Goal: Task Accomplishment & Management: Manage account settings

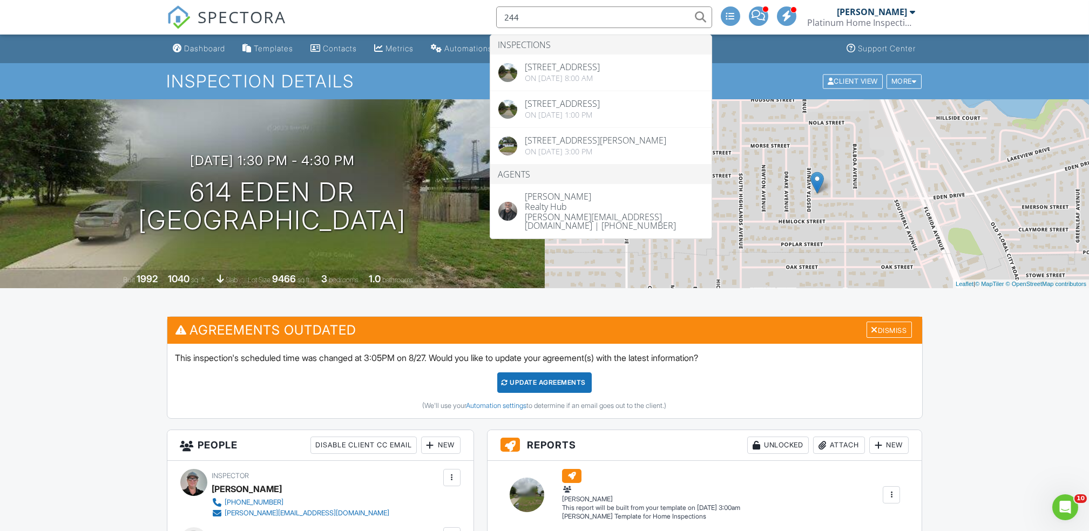
click at [572, 25] on input "244" at bounding box center [604, 17] width 216 height 22
type input "244"
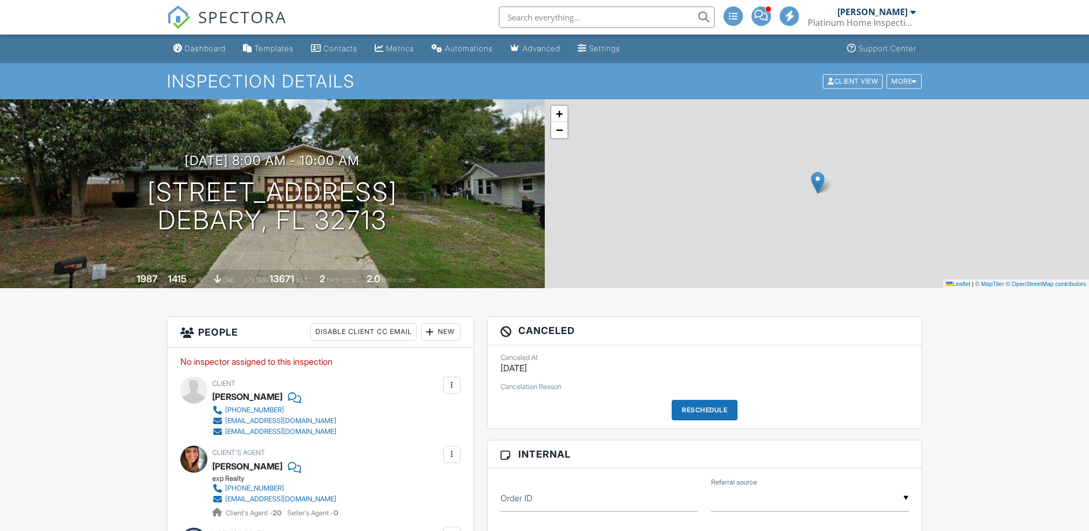
click at [540, 16] on input "text" at bounding box center [607, 17] width 216 height 22
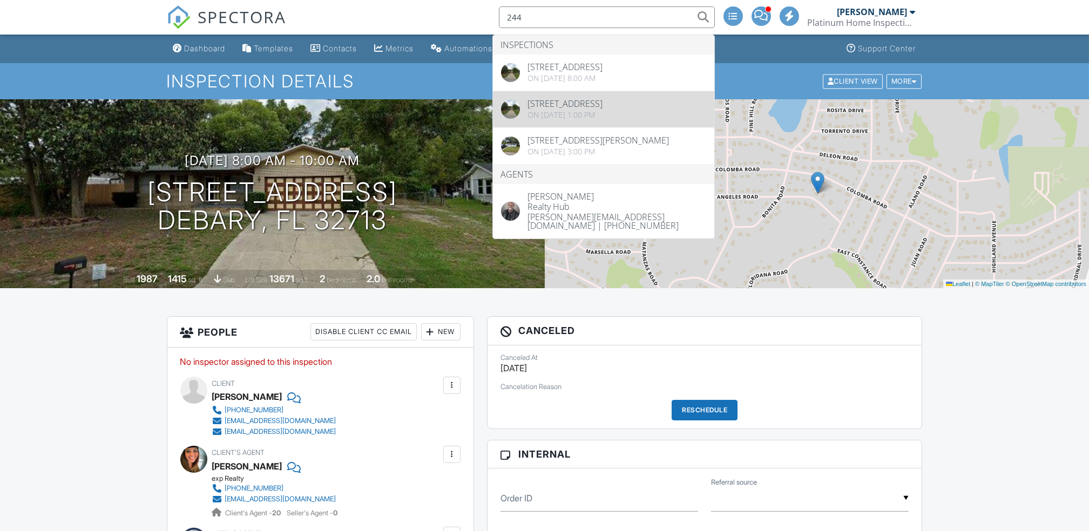
type input "244"
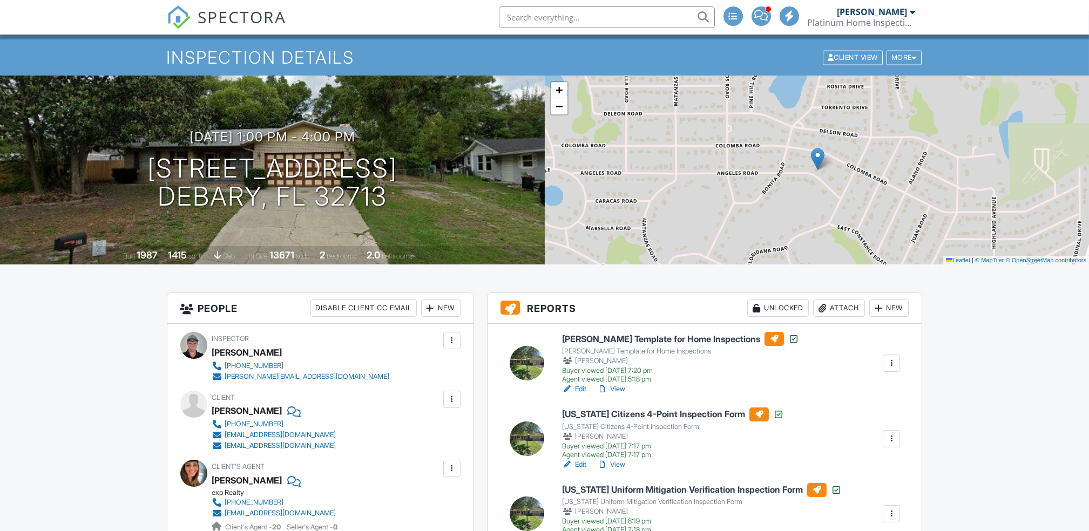
click at [579, 466] on link "Edit" at bounding box center [574, 464] width 24 height 11
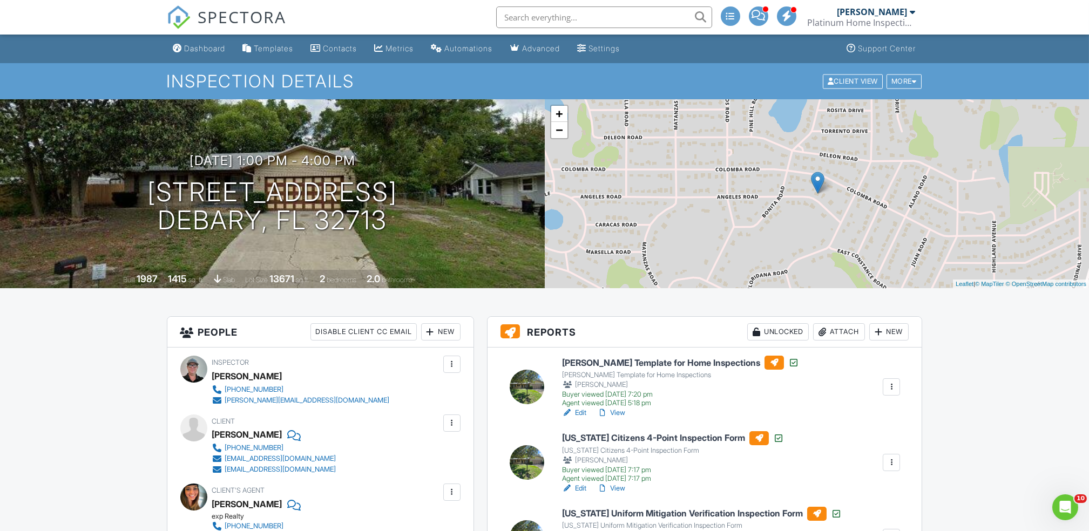
click at [576, 413] on link "Edit" at bounding box center [574, 413] width 24 height 11
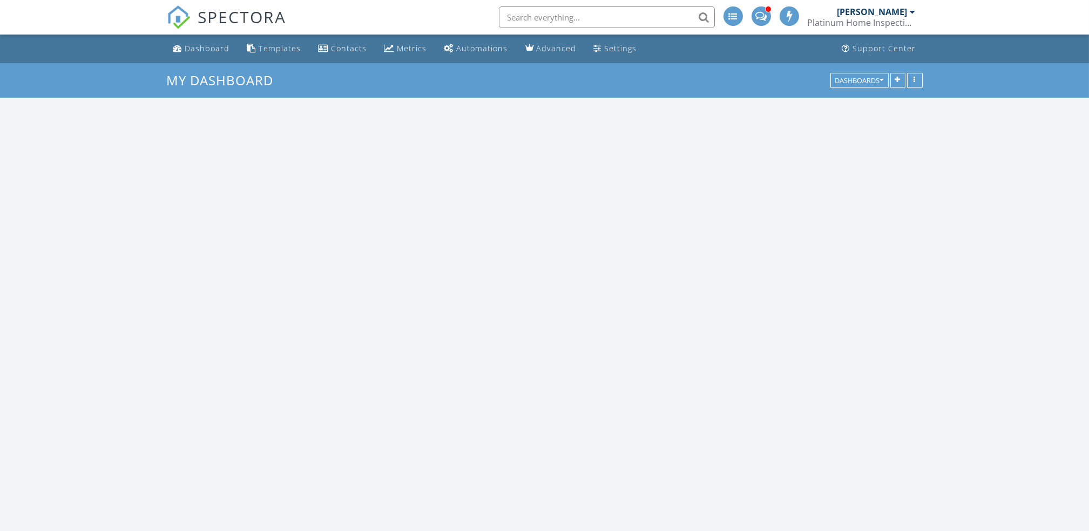
scroll to position [2003, 1111]
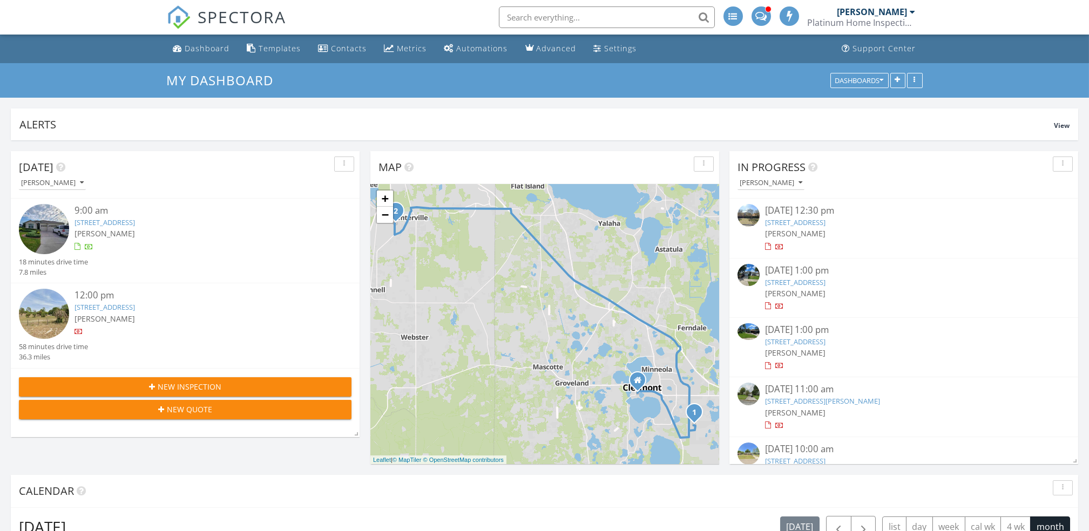
click at [113, 231] on span "[PERSON_NAME]" at bounding box center [105, 233] width 60 height 10
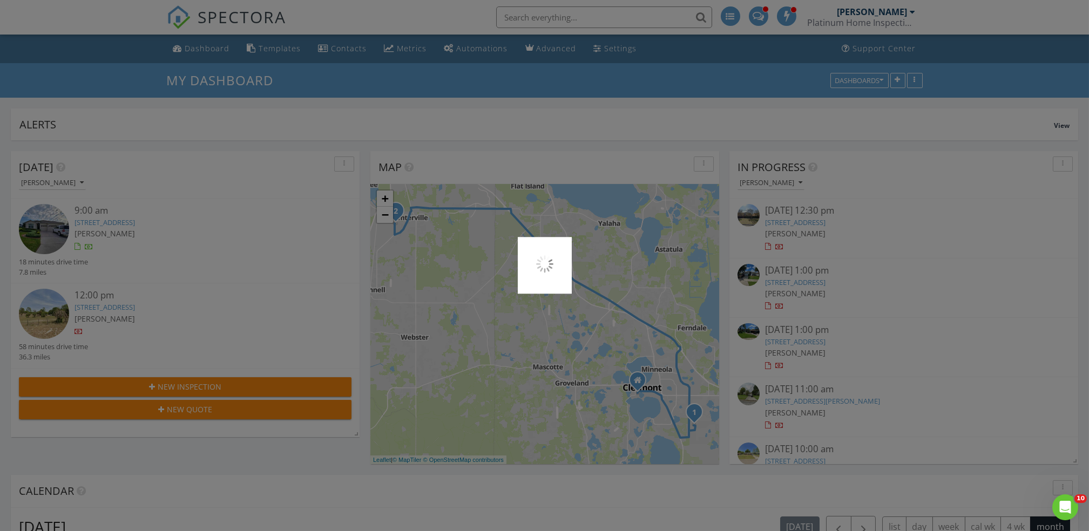
scroll to position [0, 0]
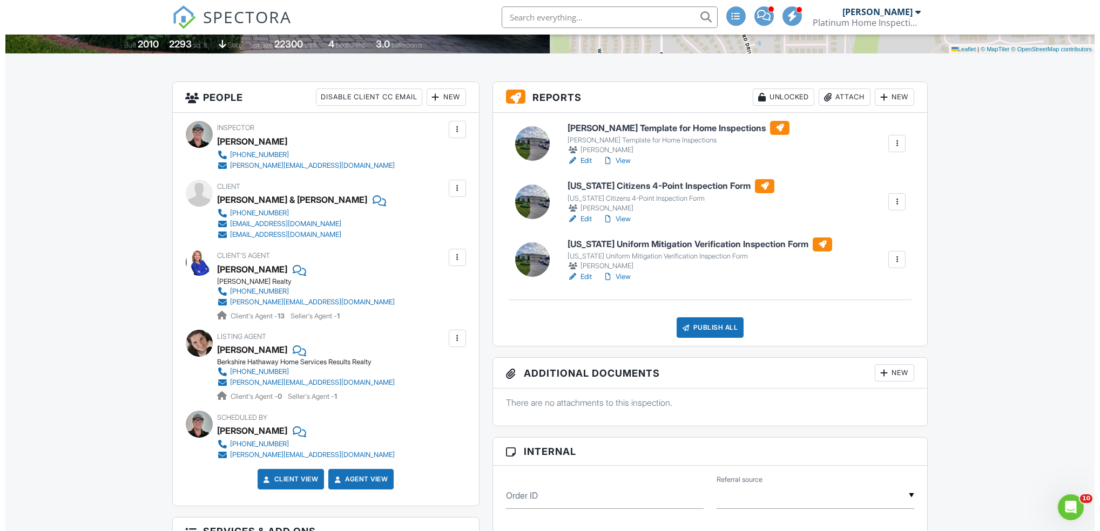
scroll to position [229, 0]
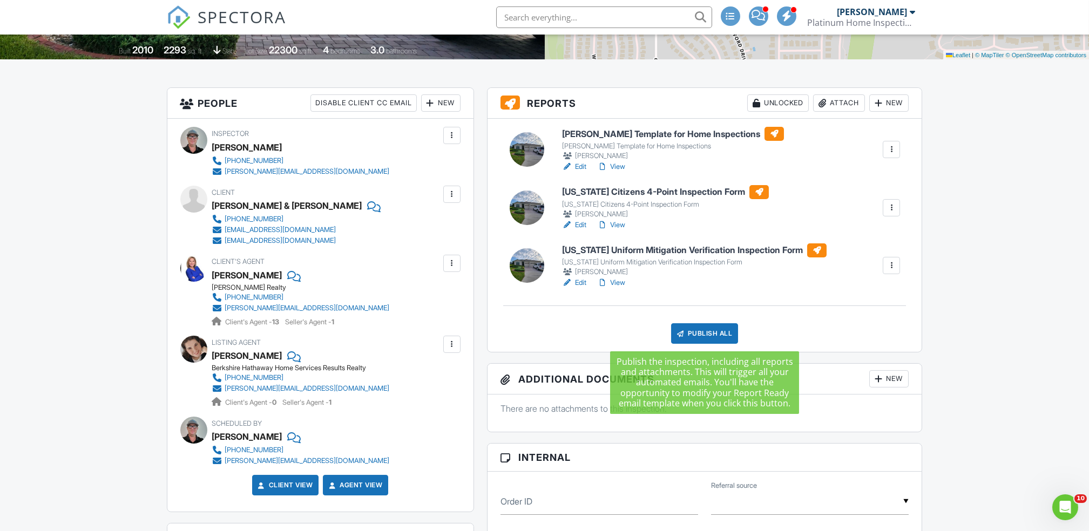
click at [703, 332] on div "Publish All" at bounding box center [704, 333] width 67 height 21
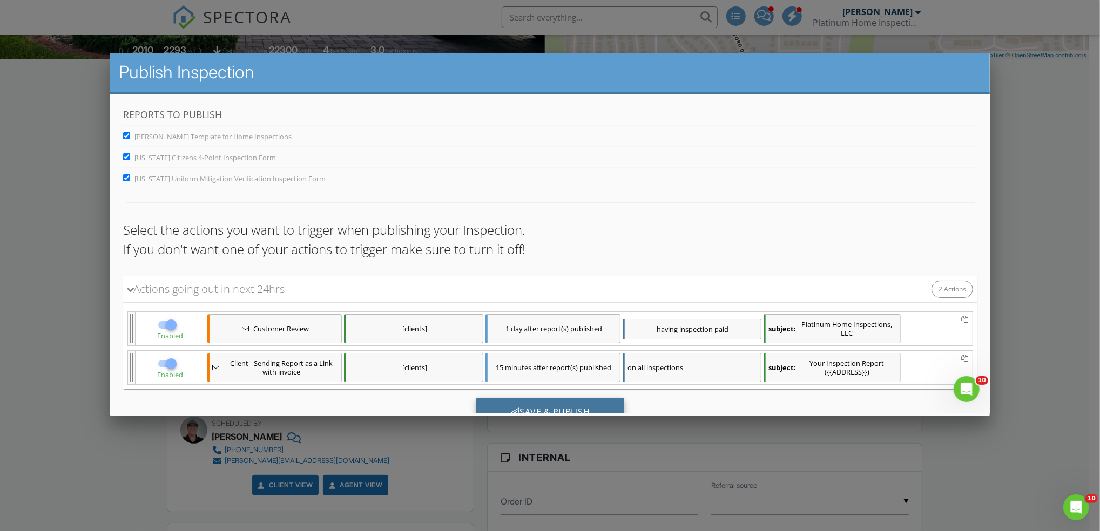
scroll to position [0, 0]
click at [530, 404] on div "Save & Publish" at bounding box center [550, 412] width 148 height 29
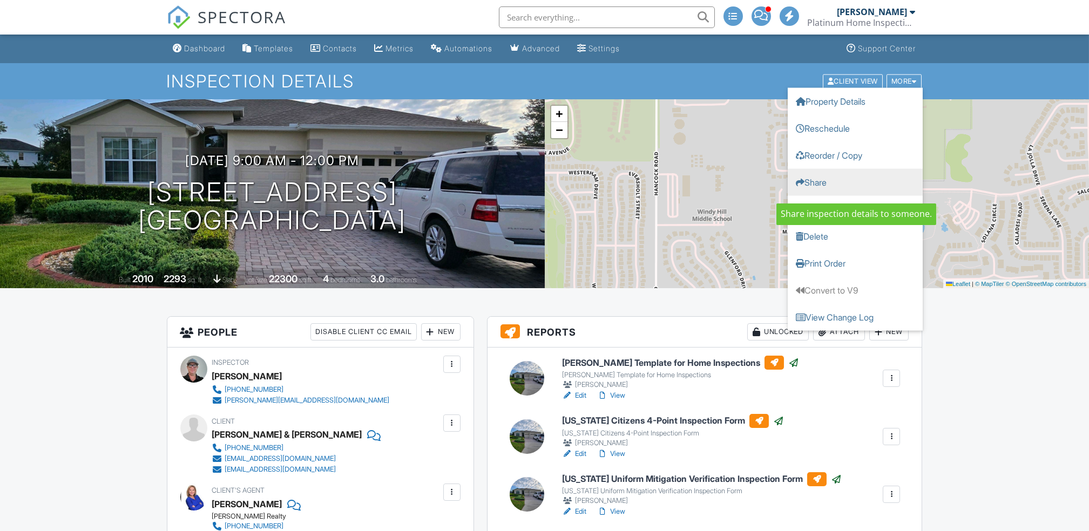
click at [821, 174] on link "Share" at bounding box center [855, 181] width 135 height 27
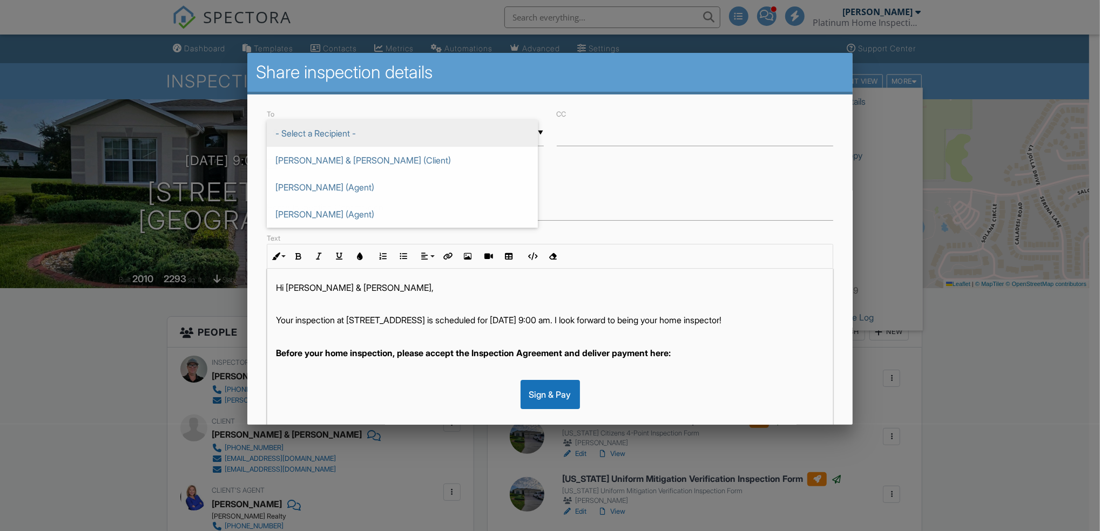
click at [323, 131] on div "▼ - Select a Recipient - - Select a Recipient - Verdell & Victoria Breitenfield…" at bounding box center [405, 133] width 276 height 26
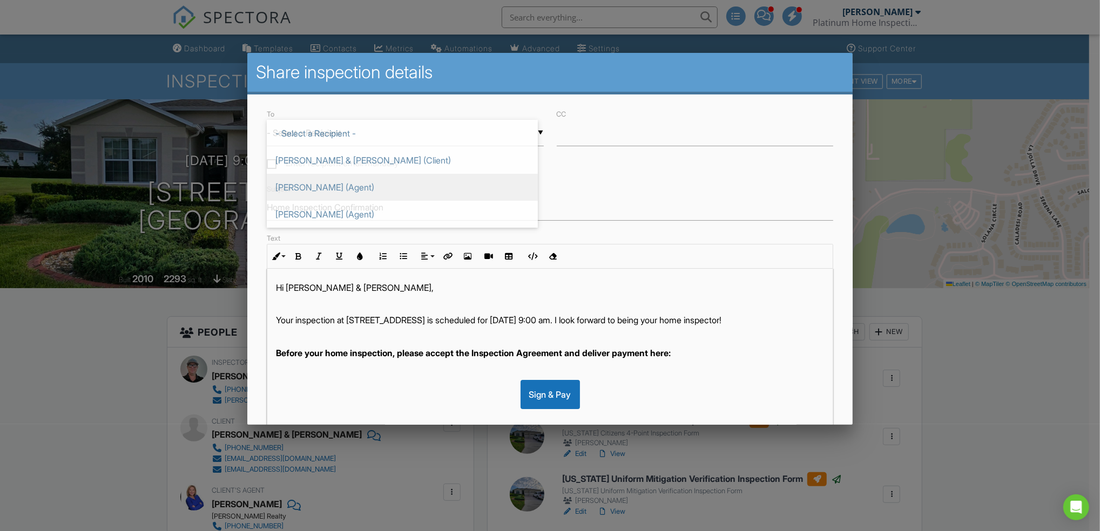
click at [307, 186] on span "Monique McGuire (Agent)" at bounding box center [402, 187] width 271 height 27
type input "Monique McGuire (Agent)"
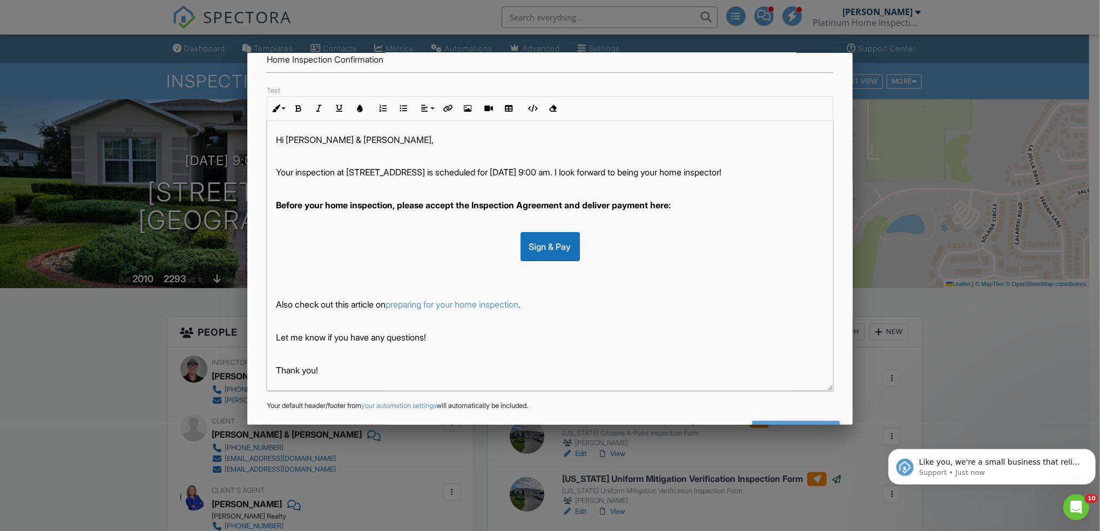
scroll to position [184, 0]
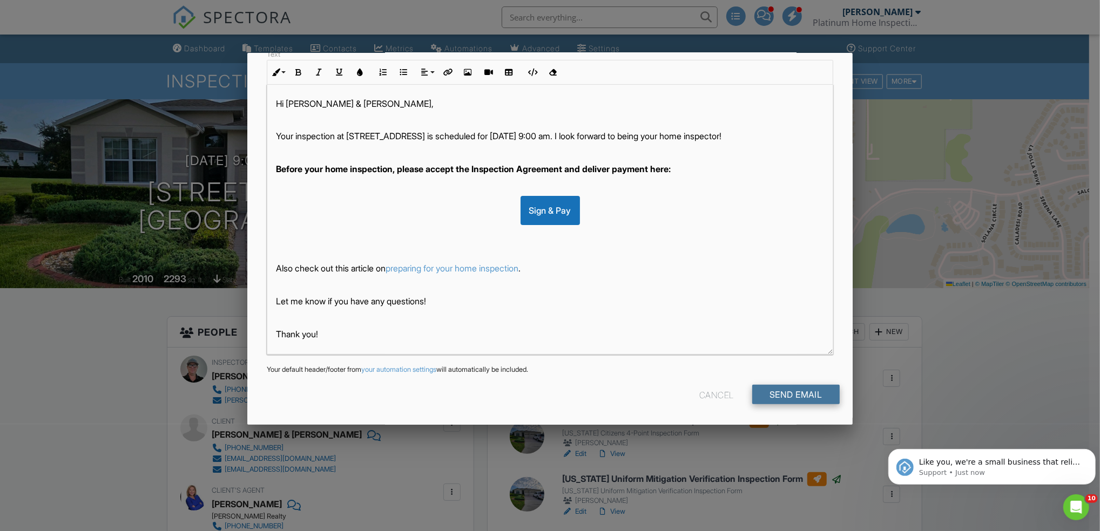
click at [779, 395] on input "Send Email" at bounding box center [795, 394] width 87 height 19
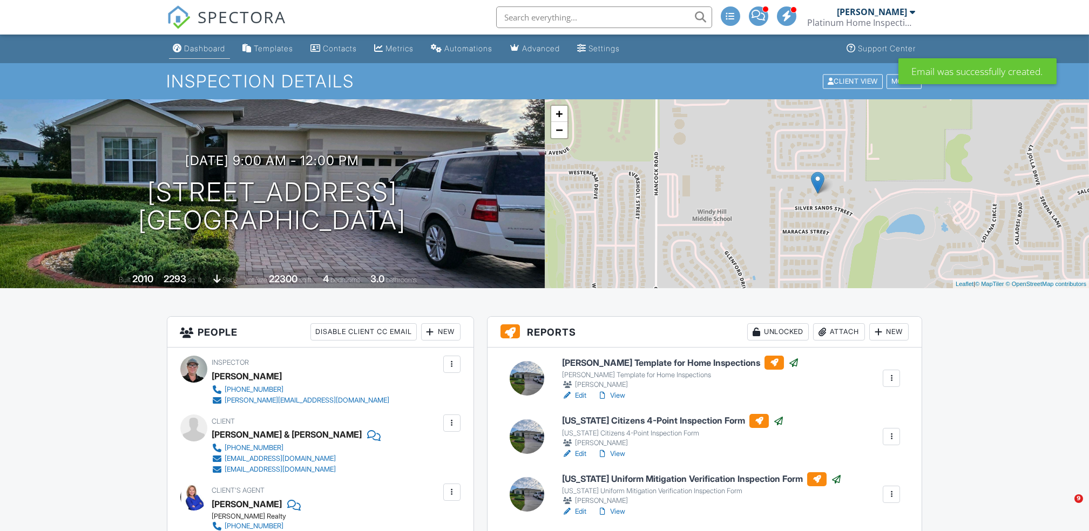
click at [206, 45] on div "Dashboard" at bounding box center [205, 48] width 41 height 9
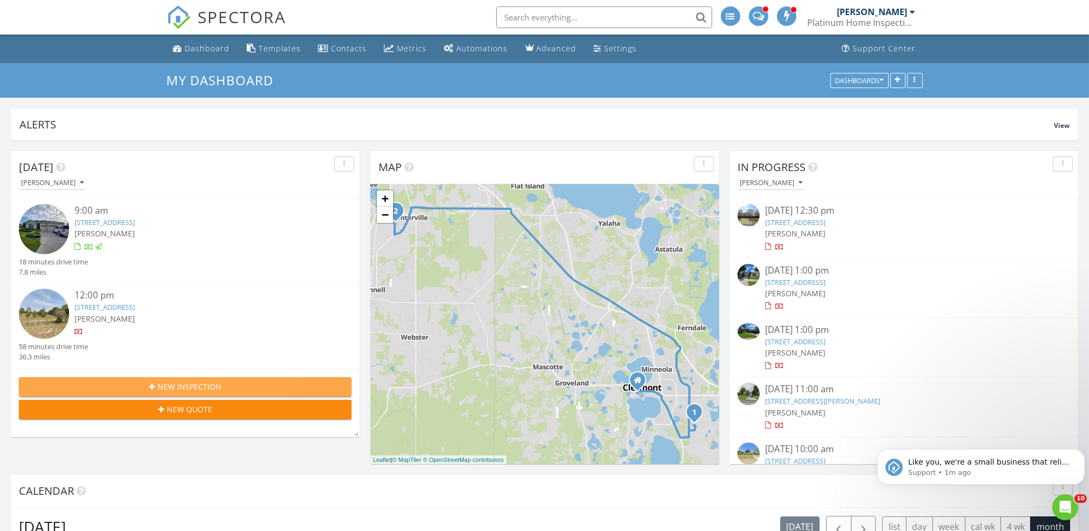
click at [186, 383] on span "New Inspection" at bounding box center [190, 386] width 64 height 11
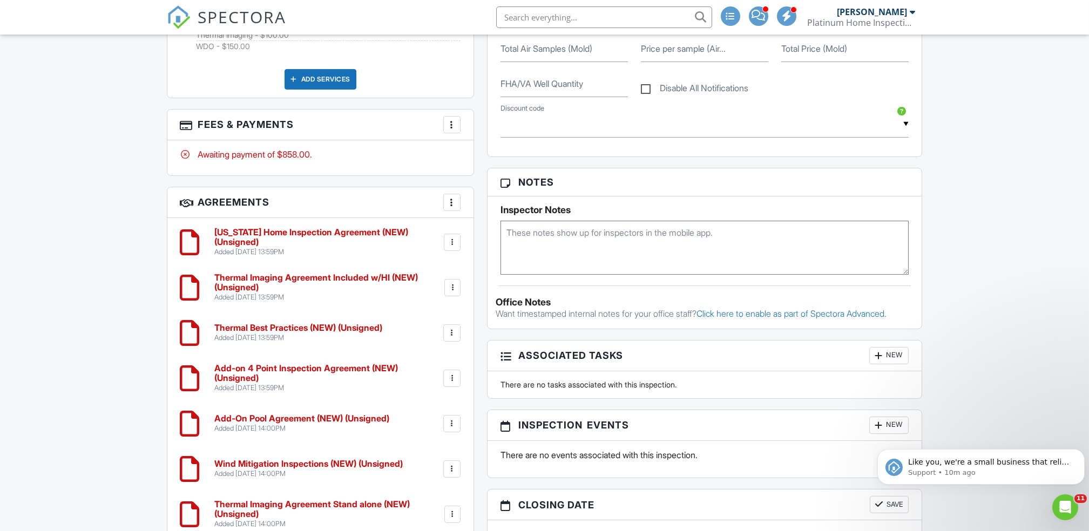
scroll to position [834, 0]
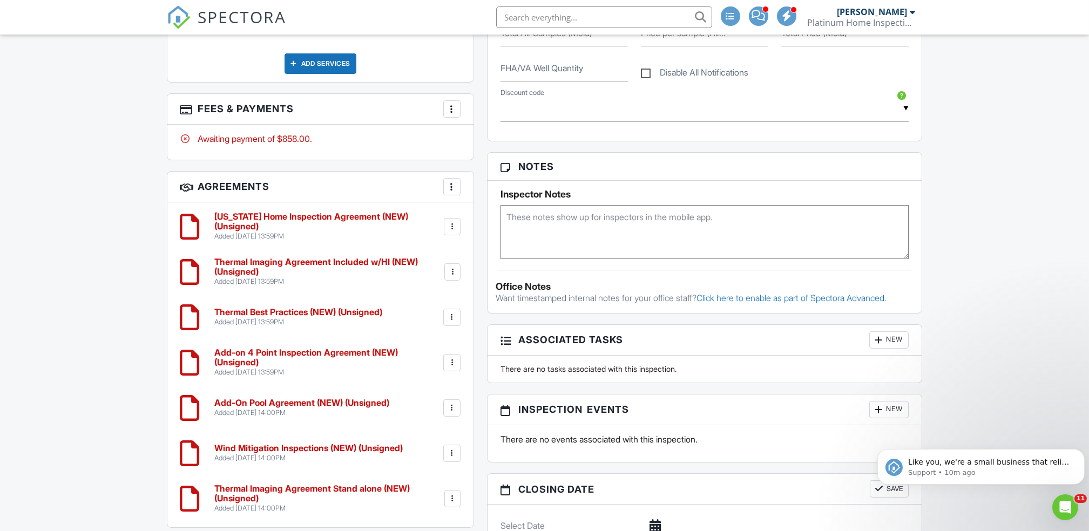
click at [522, 223] on textarea at bounding box center [705, 232] width 409 height 54
paste textarea "Phone: 407-864-3325"
type textarea "Phone: 407-864-3325"
click at [1052, 212] on div "Dashboard Templates Contacts Metrics Automations Advanced Settings Support Cent…" at bounding box center [544, 116] width 1089 height 1833
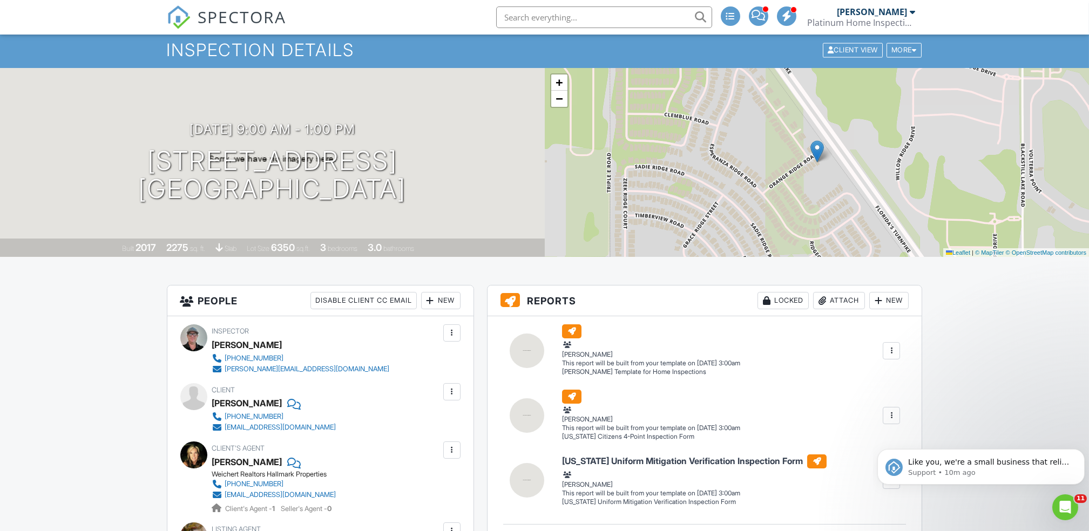
scroll to position [0, 0]
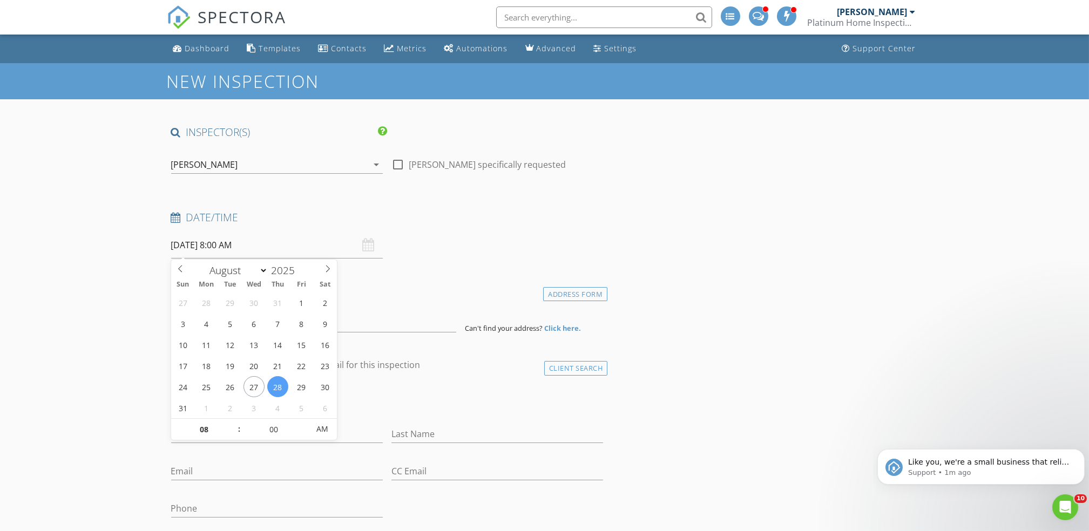
click at [283, 246] on input "[DATE] 8:00 AM" at bounding box center [277, 245] width 212 height 26
type input "[DATE] 9:00 AM"
type input "09"
click at [231, 423] on span at bounding box center [234, 424] width 8 height 11
type input "[DATE] 10:00 AM"
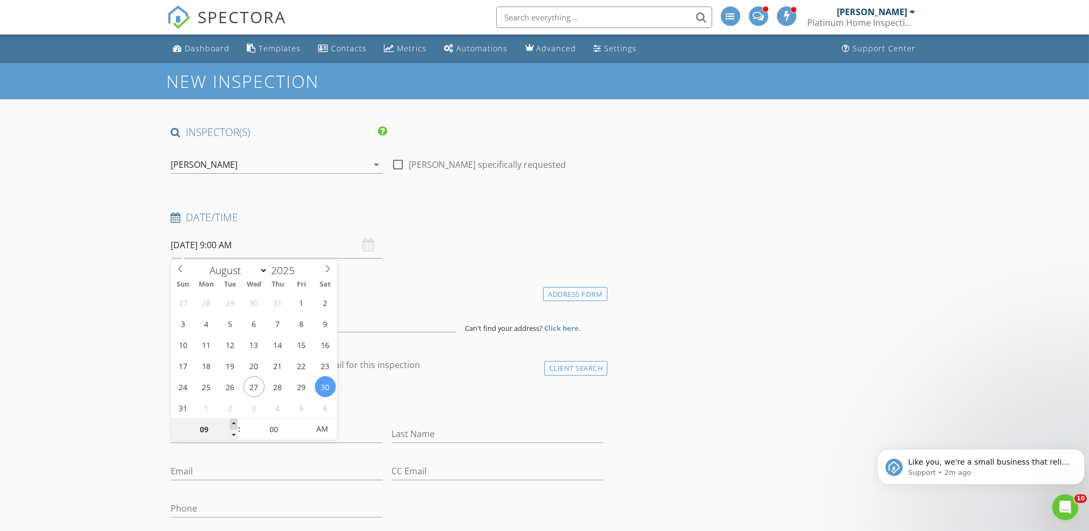
type input "10"
click at [231, 423] on span at bounding box center [234, 424] width 8 height 11
type input "[DATE] 11:00 AM"
type input "11"
click at [231, 423] on span at bounding box center [234, 424] width 8 height 11
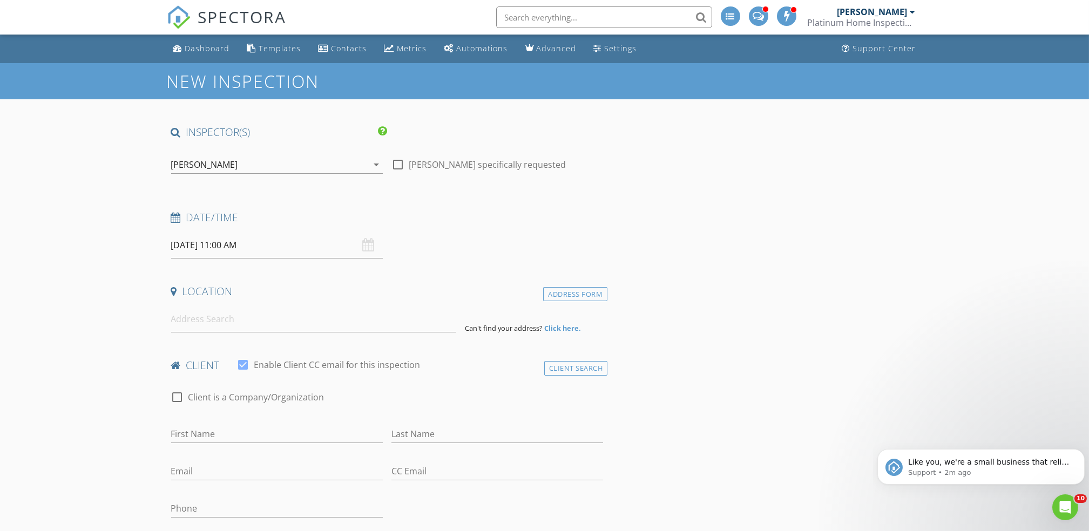
click at [193, 321] on input at bounding box center [313, 319] width 285 height 26
paste input "4911 Drawdy Ct Saint Cloud, Florida 34772"
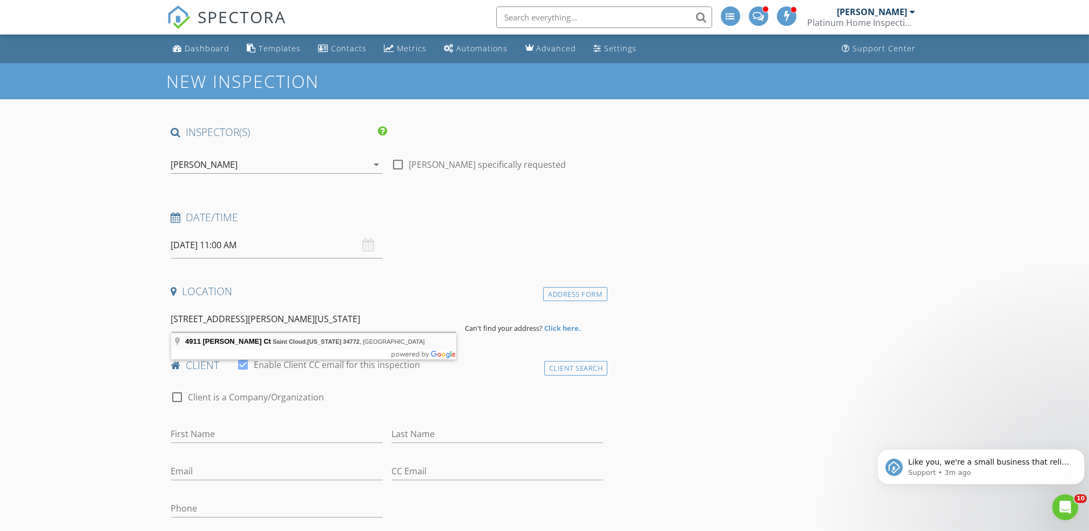
type input "4911 Drawdy Ct, Saint Cloud, Florida 34772, USA"
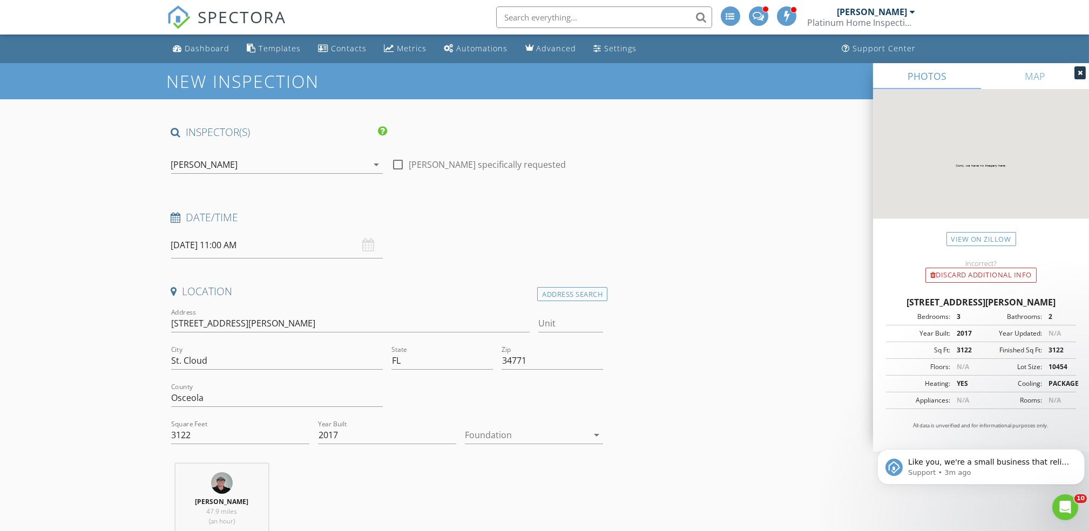
click at [510, 434] on div at bounding box center [526, 435] width 123 height 17
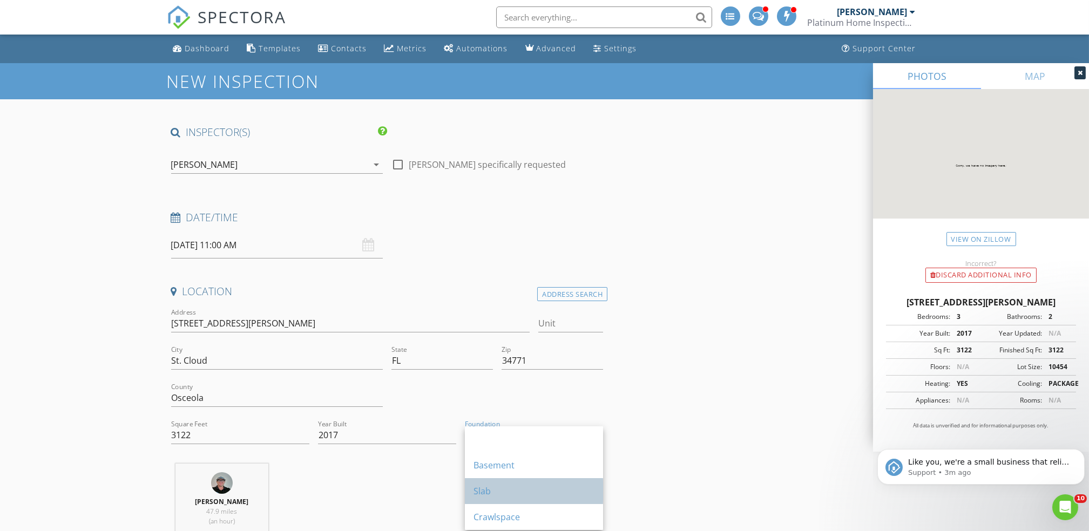
click at [478, 486] on div "Slab" at bounding box center [534, 491] width 121 height 13
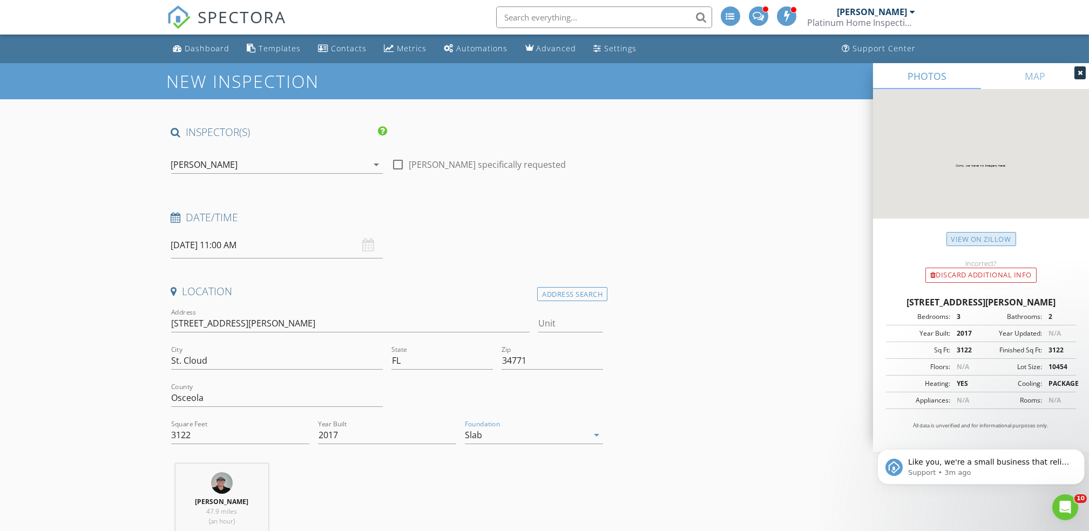
click at [973, 238] on link "View on Zillow" at bounding box center [981, 239] width 70 height 15
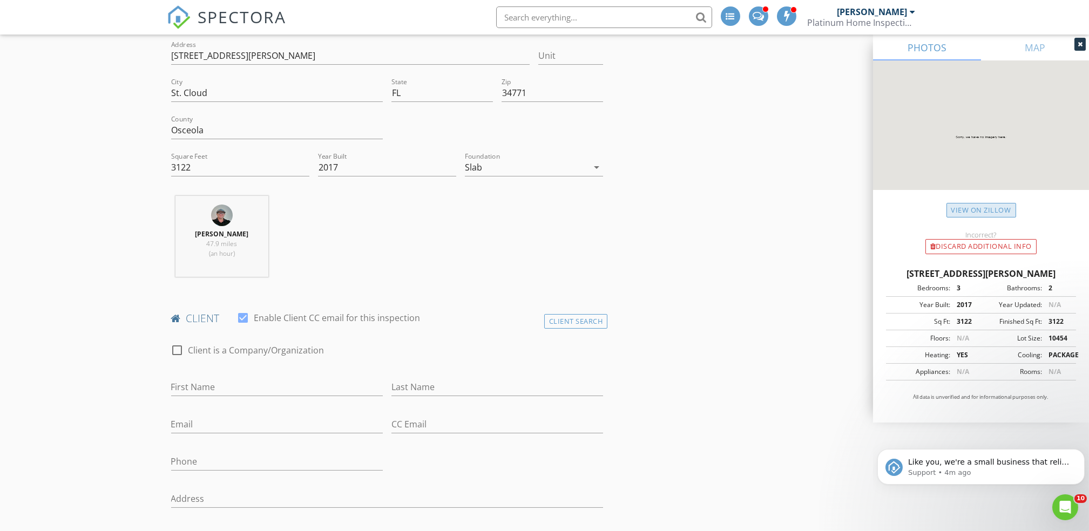
scroll to position [273, 0]
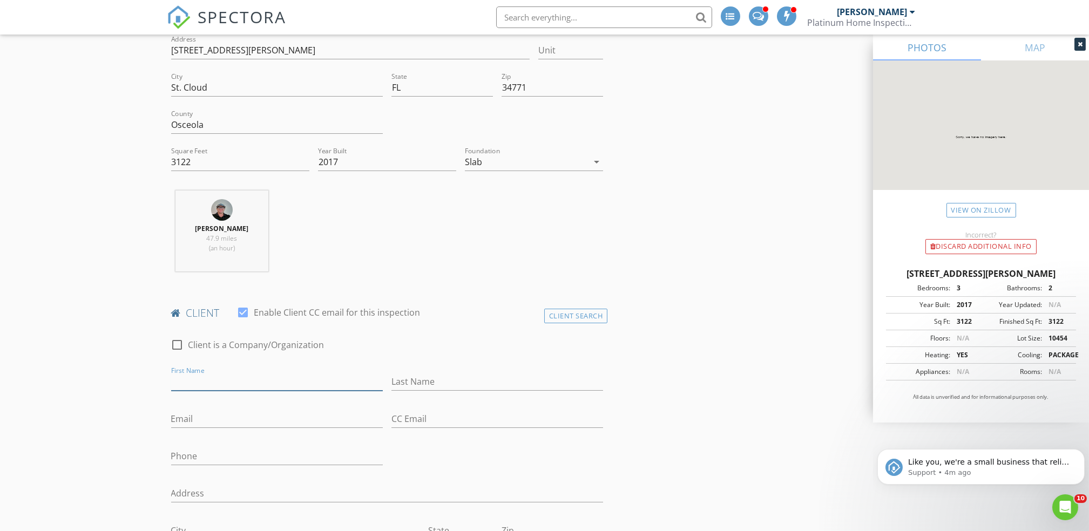
click at [238, 377] on input "First Name" at bounding box center [277, 382] width 212 height 18
type input "Inspectify"
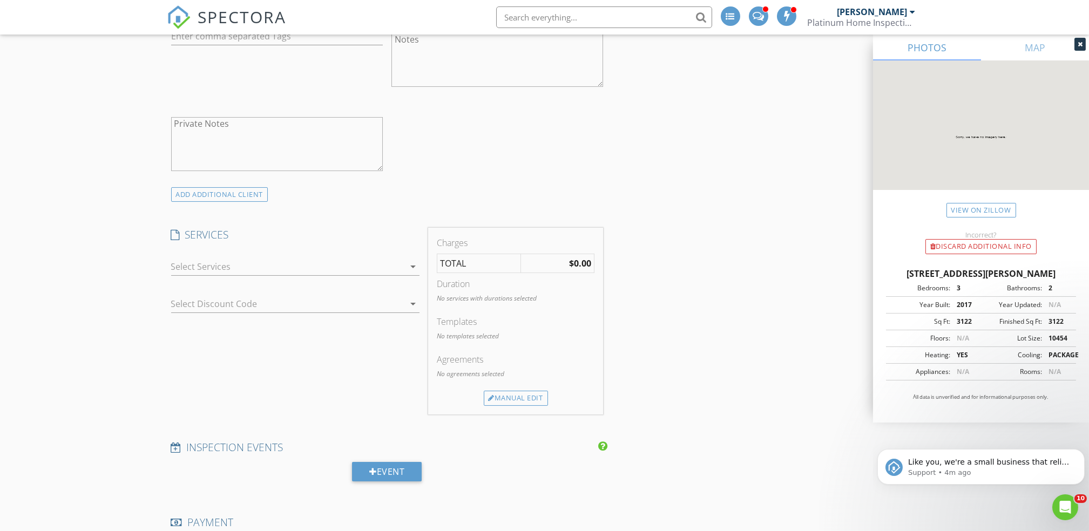
scroll to position [808, 0]
click at [258, 265] on div at bounding box center [287, 263] width 233 height 17
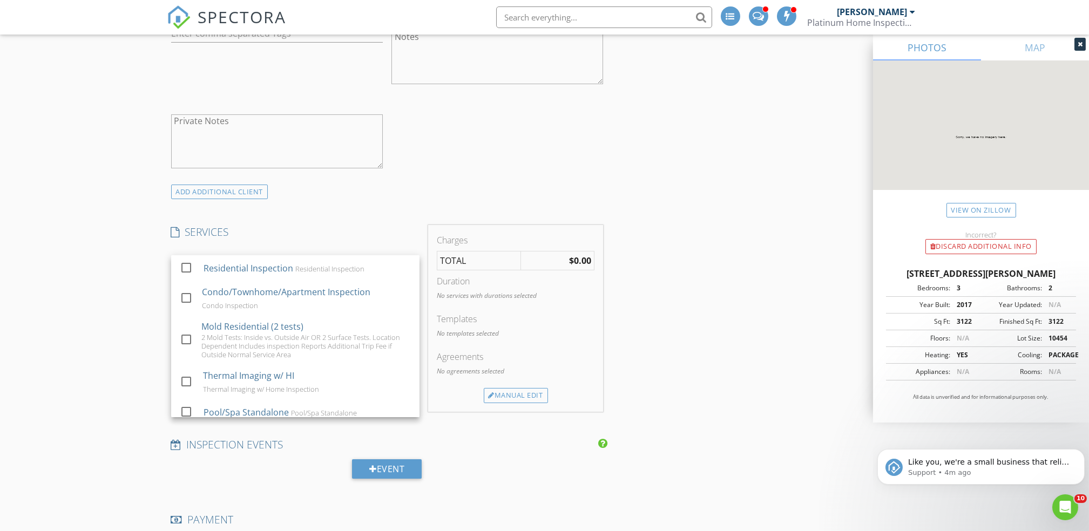
click at [258, 265] on div "Residential Inspection" at bounding box center [248, 268] width 90 height 13
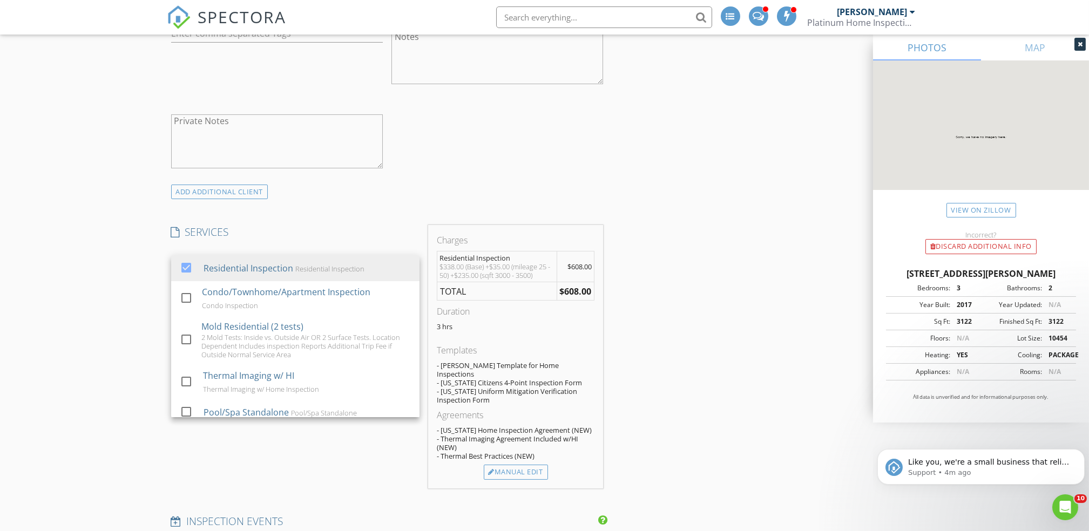
click at [112, 269] on div "New Inspection INSPECTOR(S) check_box John Bolderson PRIMARY John Bolderson arr…" at bounding box center [544, 451] width 1089 height 2392
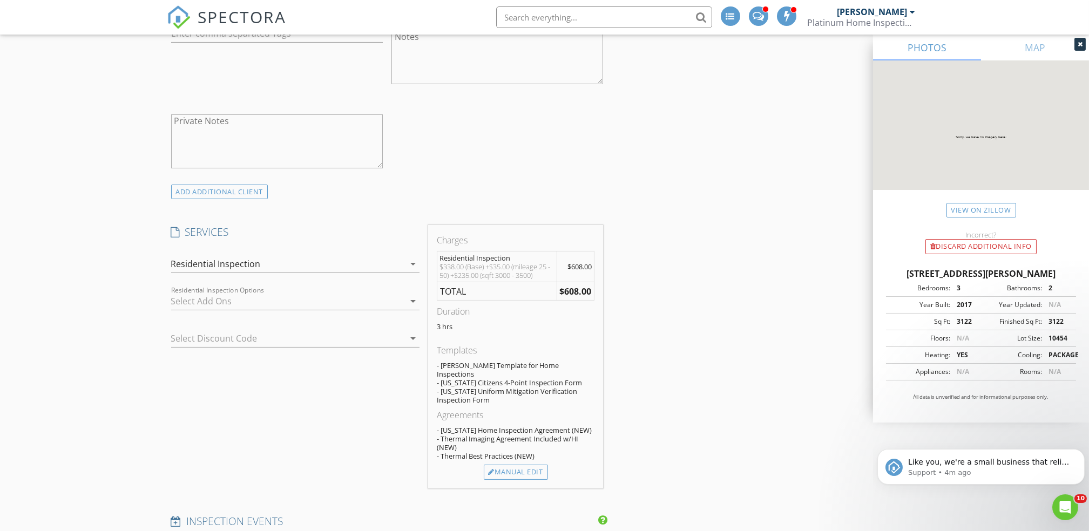
click at [197, 303] on div at bounding box center [287, 301] width 233 height 17
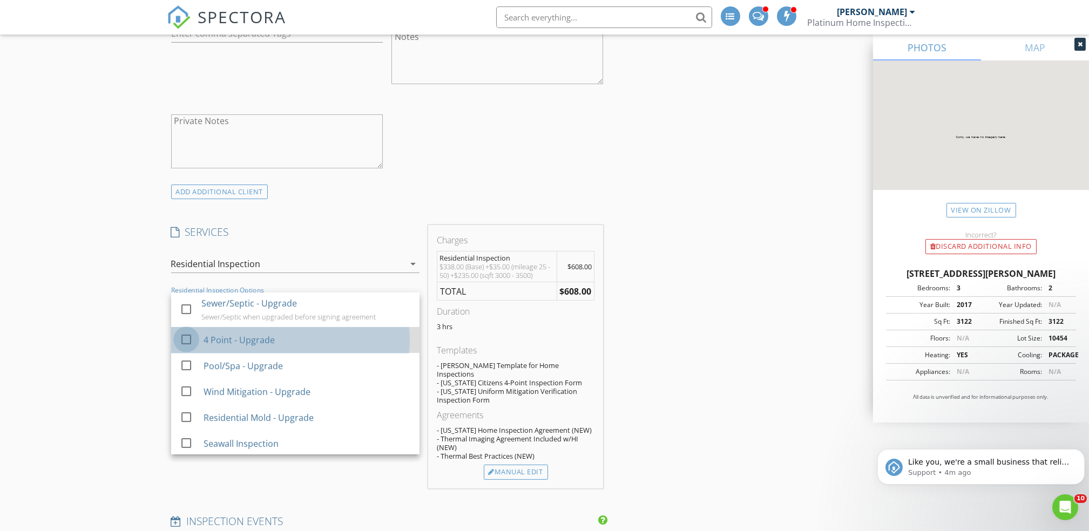
click at [189, 339] on div at bounding box center [186, 339] width 18 height 18
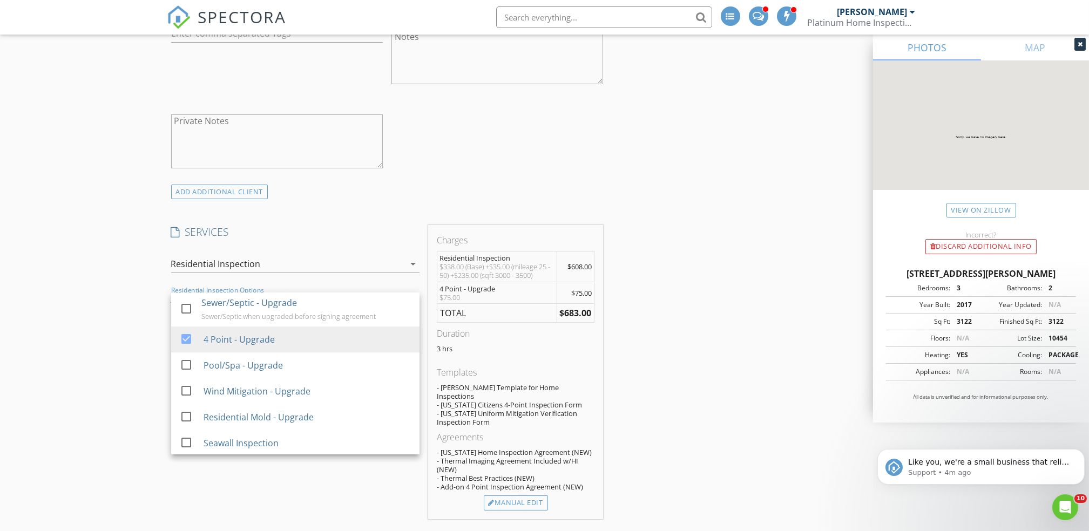
scroll to position [0, 0]
click at [303, 266] on div "Residential Inspection" at bounding box center [287, 263] width 233 height 17
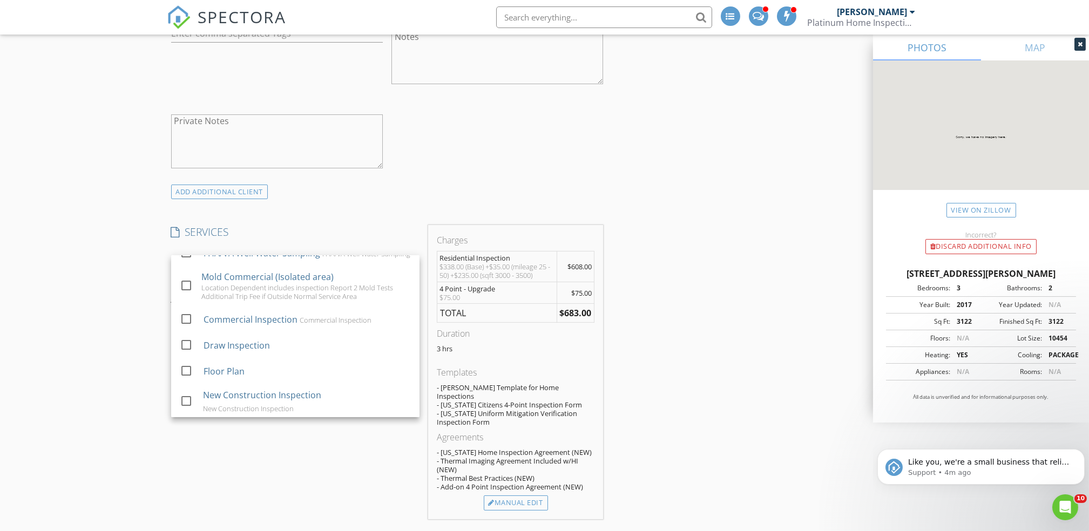
scroll to position [292, 0]
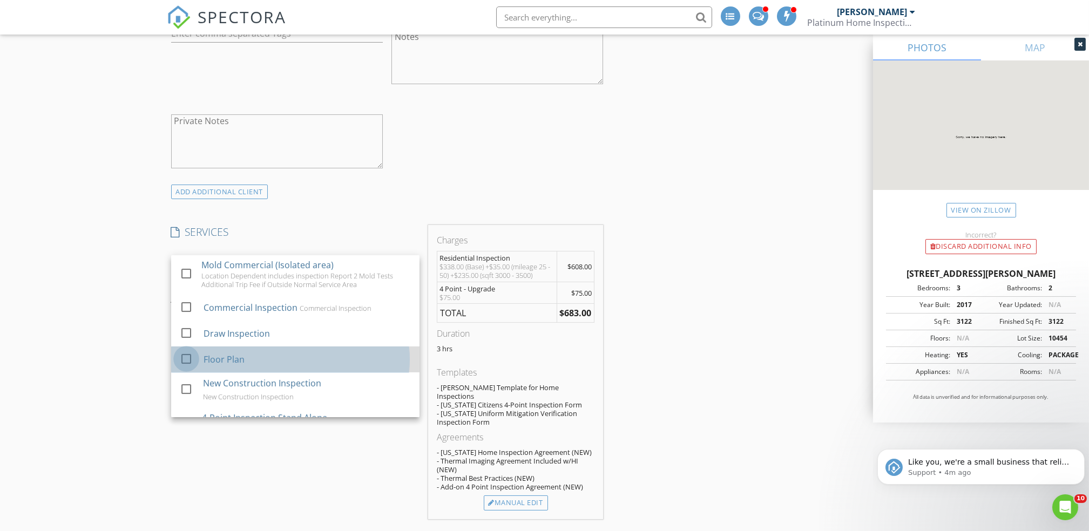
click at [187, 364] on div at bounding box center [186, 359] width 18 height 18
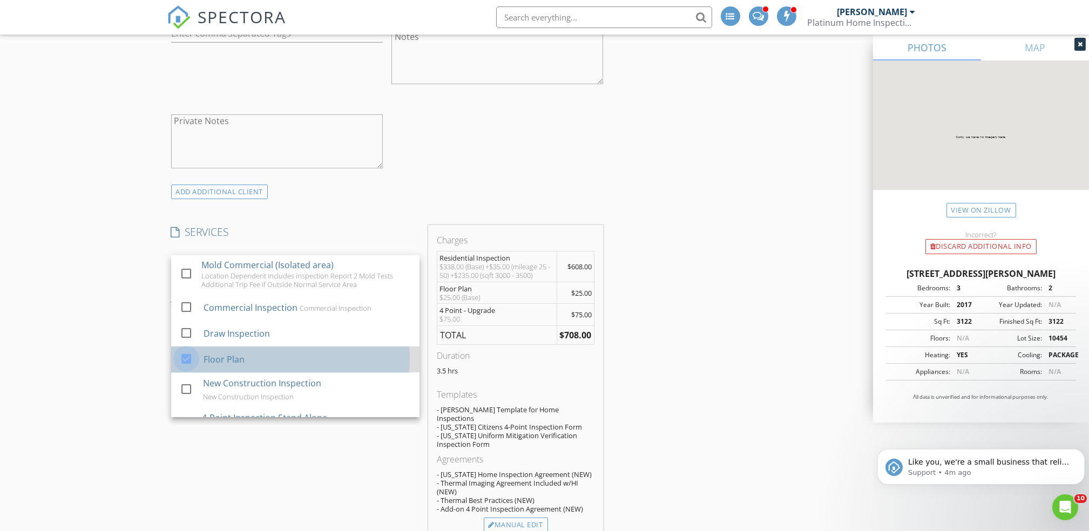
click at [187, 364] on div at bounding box center [186, 359] width 18 height 18
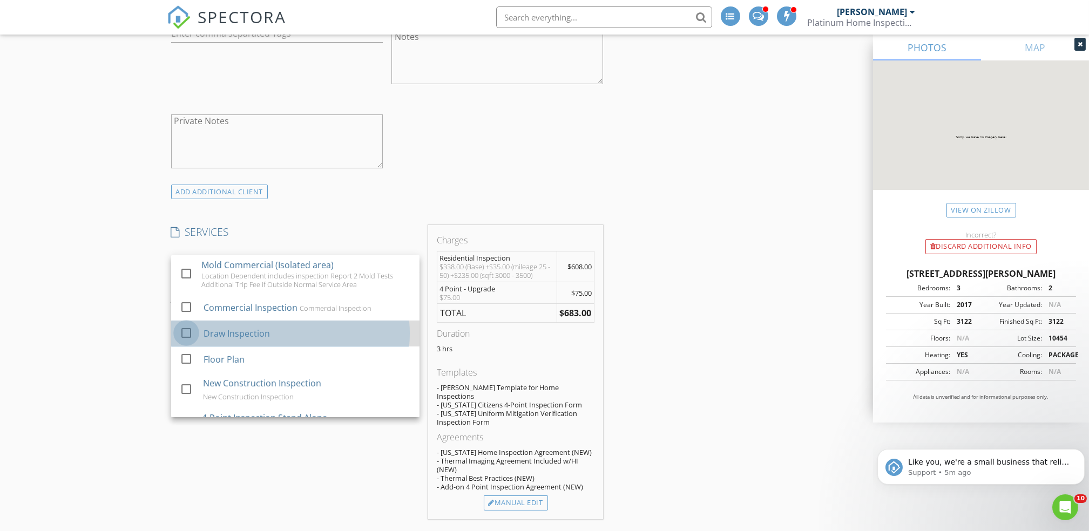
click at [187, 333] on div at bounding box center [186, 333] width 18 height 18
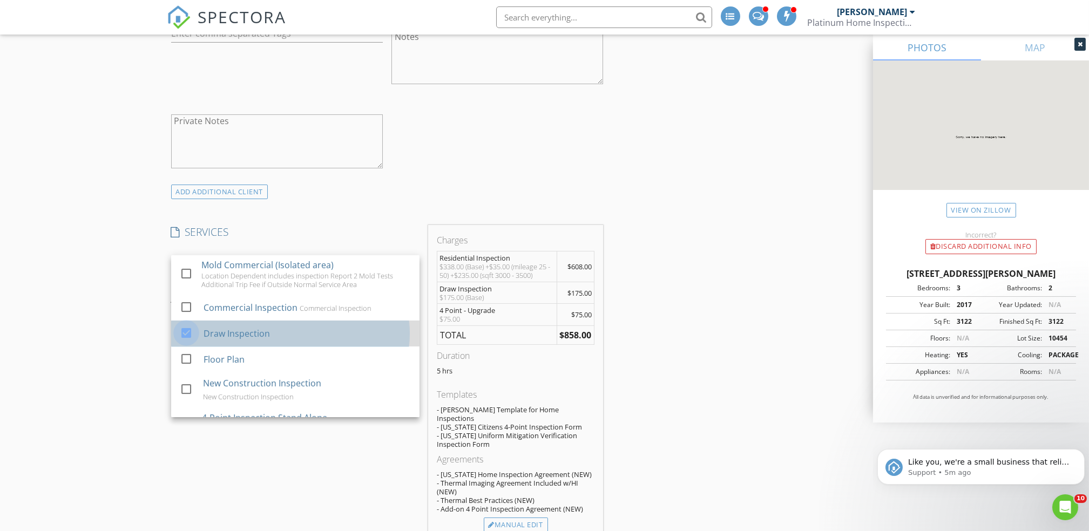
click at [187, 333] on div at bounding box center [186, 333] width 18 height 18
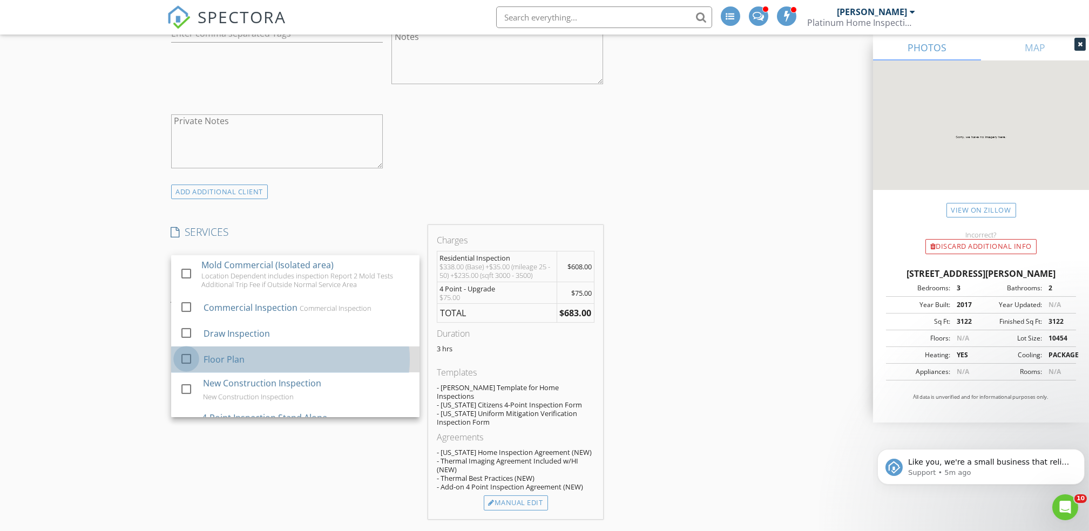
click at [186, 361] on div at bounding box center [186, 359] width 18 height 18
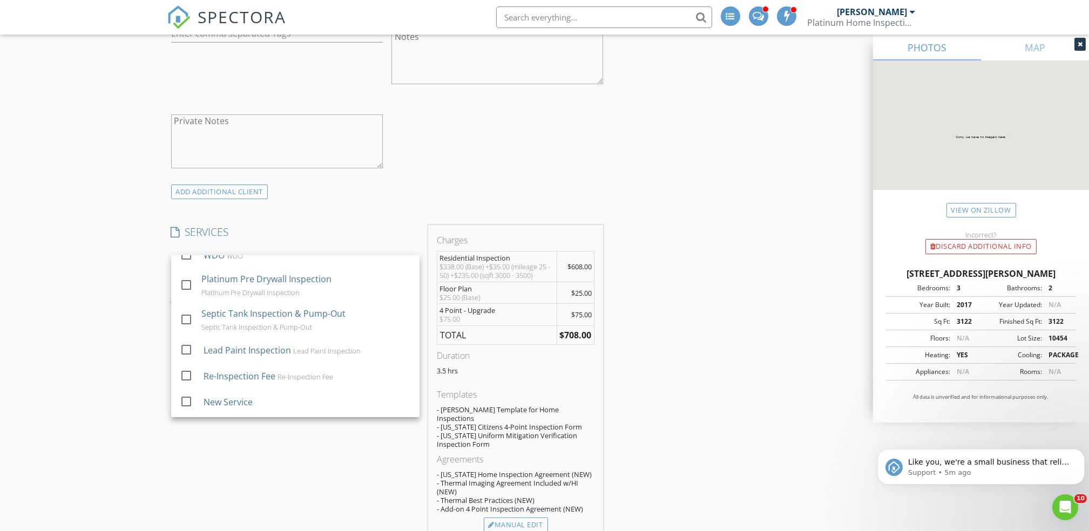
scroll to position [606, 0]
click at [185, 259] on div at bounding box center [186, 250] width 18 height 18
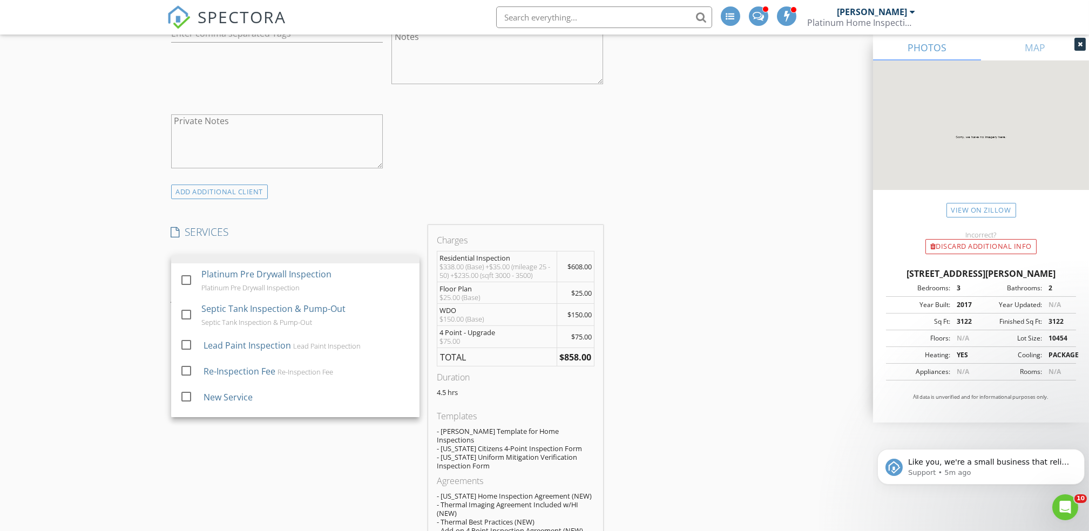
click at [697, 314] on div "INSPECTOR(S) check_box John Bolderson PRIMARY John Bolderson arrow_drop_down ch…" at bounding box center [545, 507] width 756 height 2378
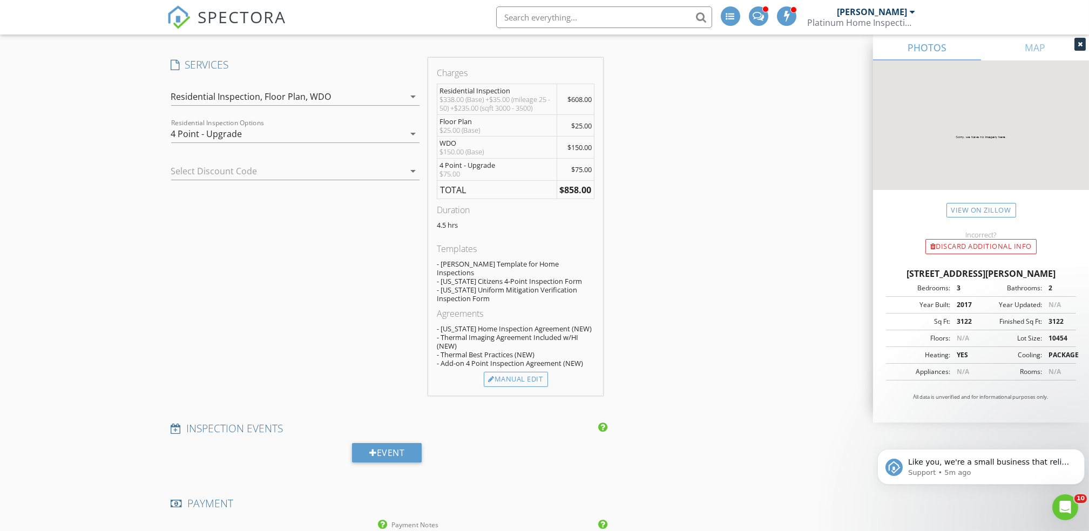
scroll to position [978, 0]
click at [514, 369] on div "Manual Edit" at bounding box center [516, 376] width 64 height 15
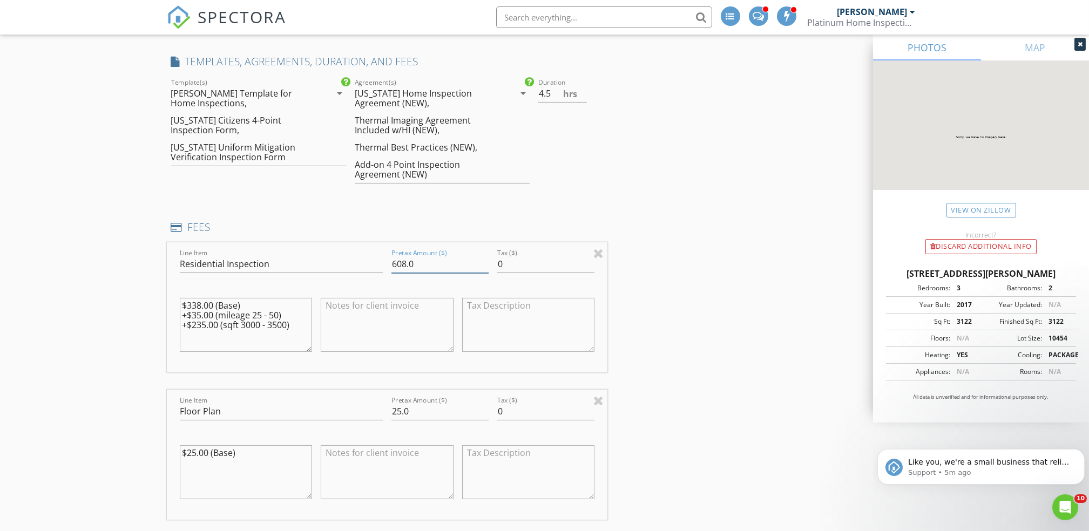
drag, startPoint x: 405, startPoint y: 264, endPoint x: 382, endPoint y: 264, distance: 23.2
click at [382, 264] on div "Line Item Residential Inspection Pretax Amount ($) 608.0 Tax ($) 0 $338.00 (Bas…" at bounding box center [387, 307] width 441 height 130
type input "500.0"
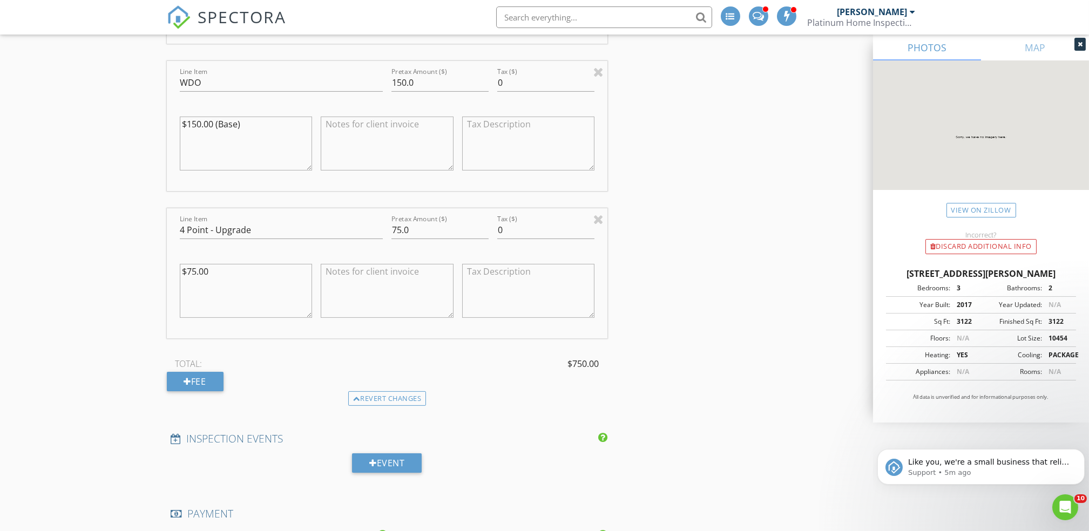
scroll to position [1490, 0]
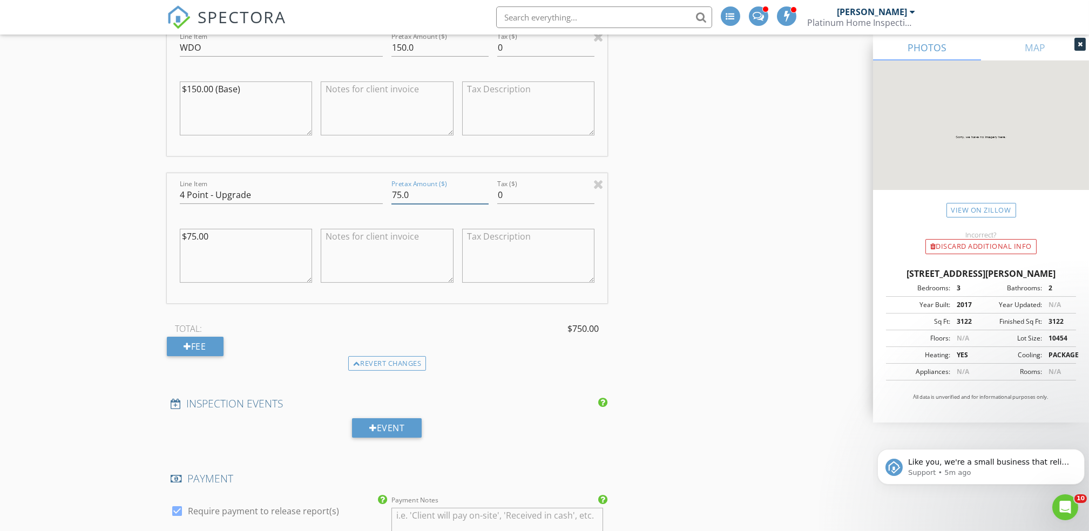
click at [397, 193] on input "75.0" at bounding box center [439, 195] width 97 height 18
type input "50.0"
click at [633, 235] on div "INSPECTOR(S) check_box John Bolderson PRIMARY John Bolderson arrow_drop_down ch…" at bounding box center [545, 70] width 756 height 2868
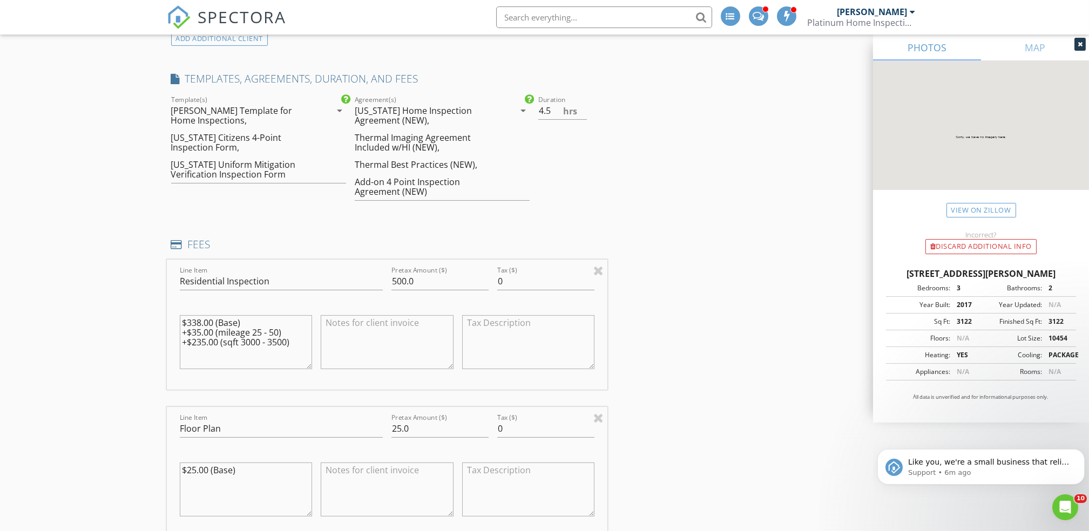
scroll to position [954, 0]
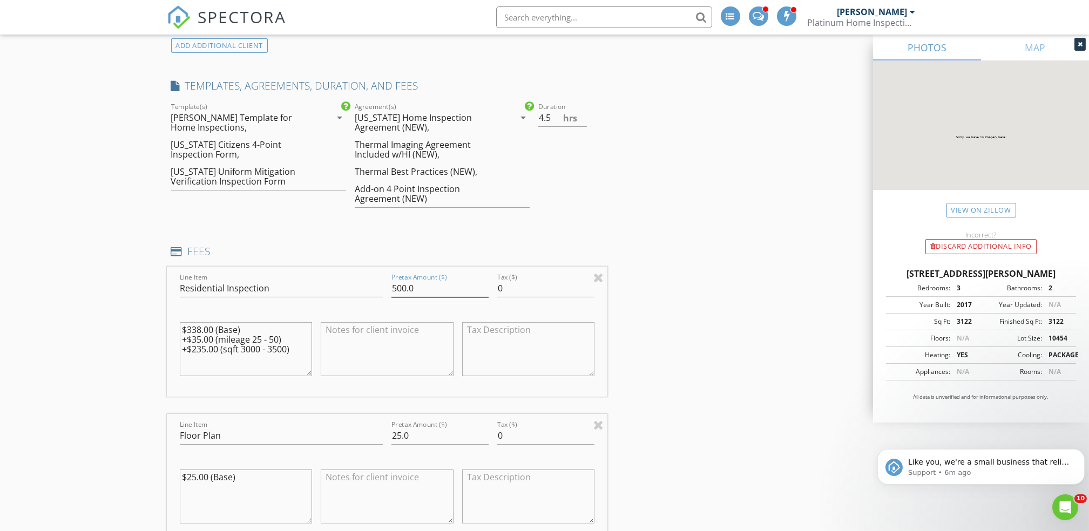
drag, startPoint x: 407, startPoint y: 290, endPoint x: 395, endPoint y: 292, distance: 12.1
click at [395, 292] on input "500.0" at bounding box center [439, 289] width 97 height 18
click at [395, 285] on input "560.0" at bounding box center [439, 289] width 97 height 18
type input "460.0"
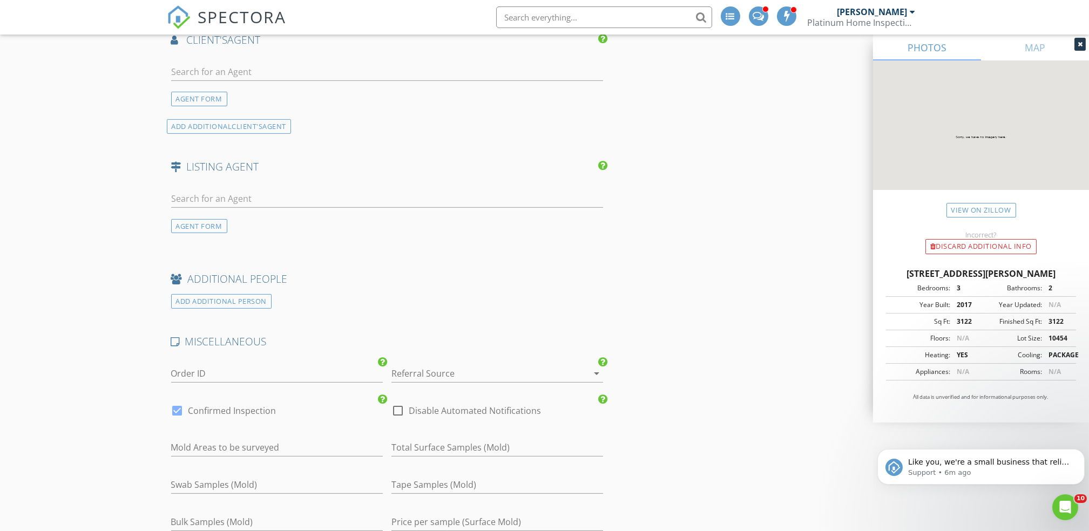
scroll to position [2071, 0]
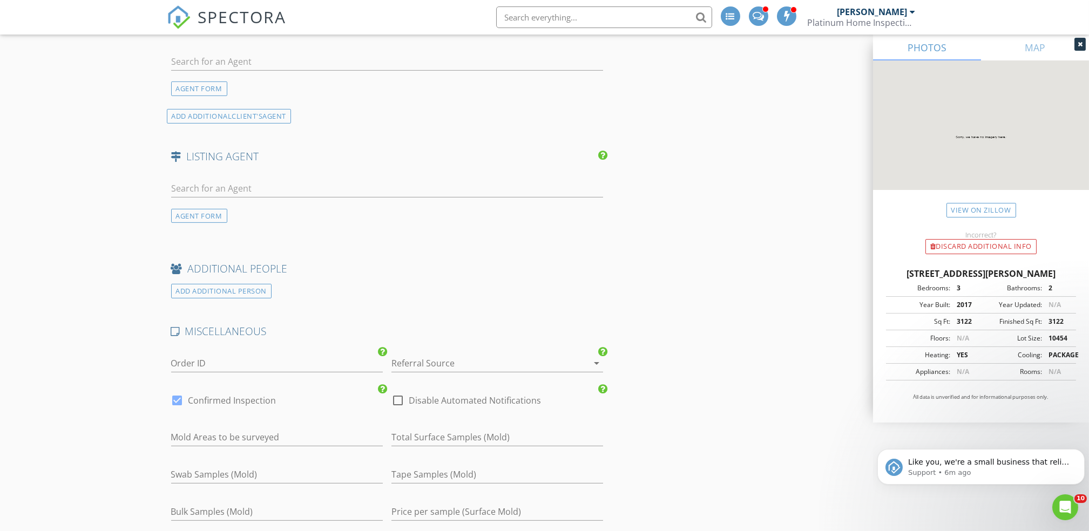
click at [434, 354] on div "Referral Source arrow_drop_down" at bounding box center [497, 365] width 212 height 35
click at [411, 367] on div at bounding box center [481, 363] width 181 height 17
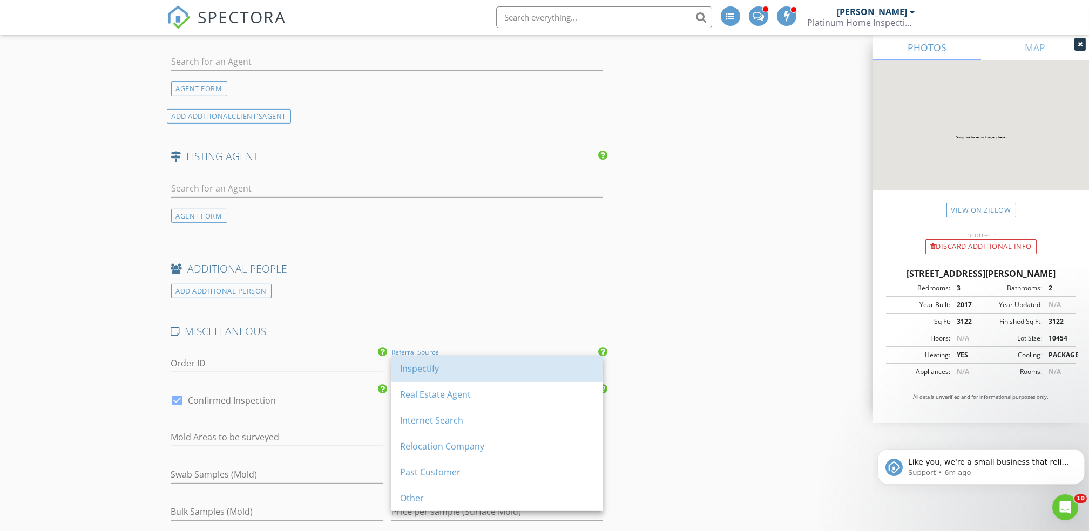
click at [411, 367] on div "Inspectify" at bounding box center [497, 368] width 194 height 13
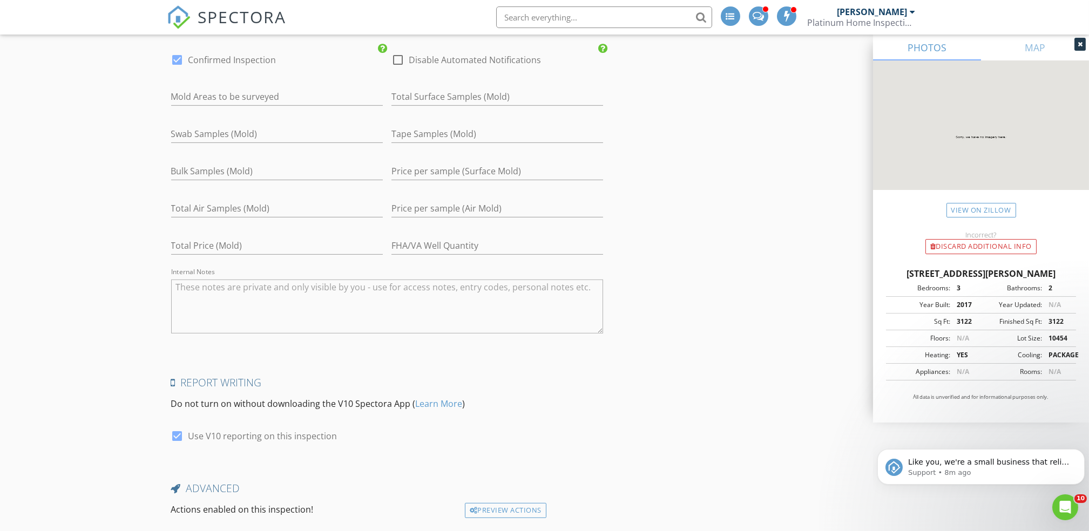
scroll to position [2489, 0]
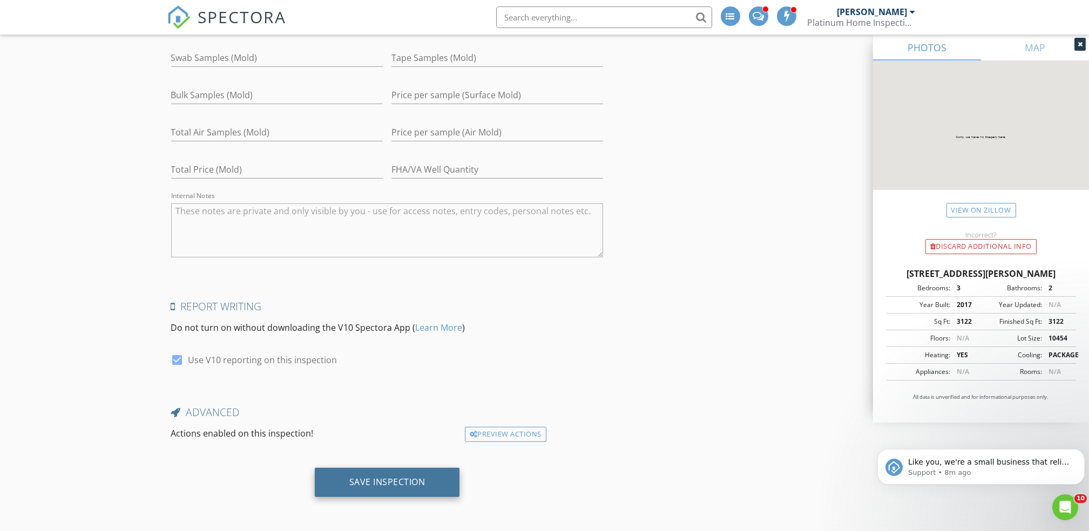
click at [391, 480] on div "Save Inspection" at bounding box center [387, 482] width 76 height 11
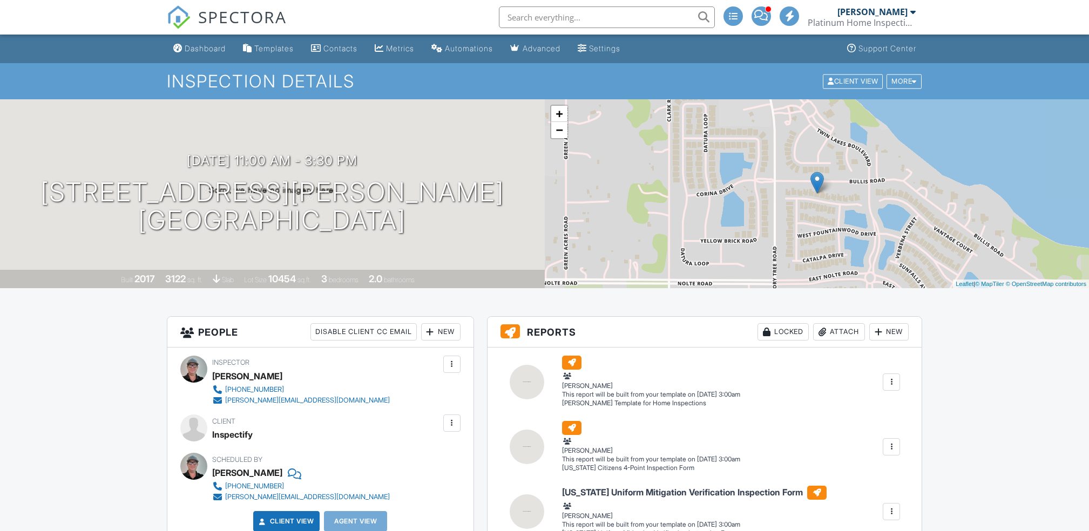
click at [891, 377] on div at bounding box center [891, 382] width 11 height 11
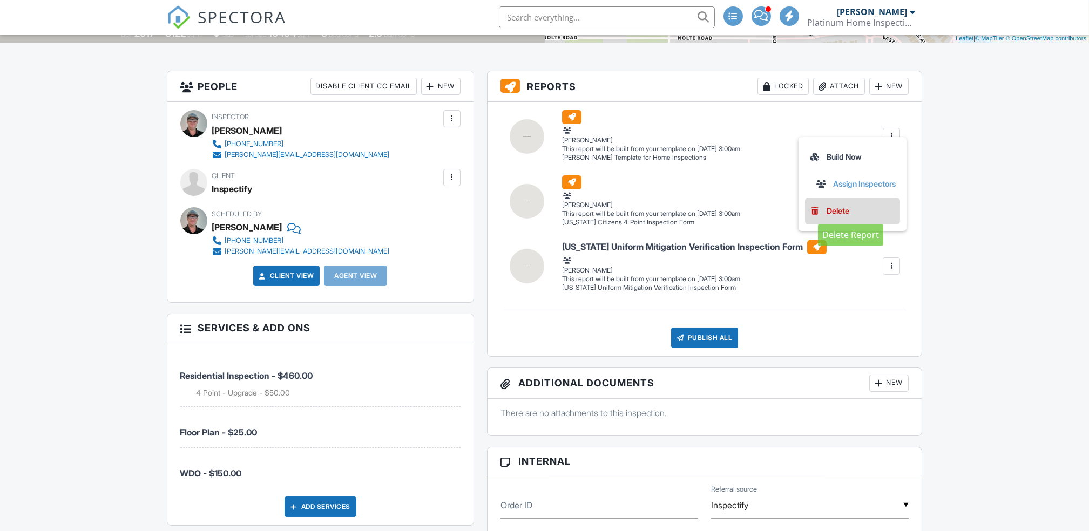
click at [843, 205] on div "Delete" at bounding box center [838, 211] width 23 height 12
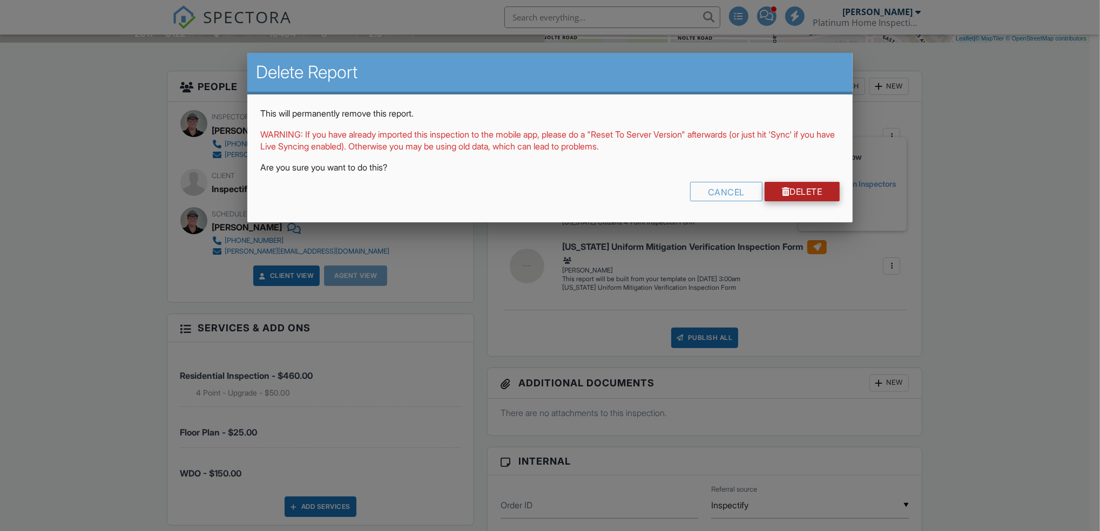
click at [805, 191] on link "Delete" at bounding box center [802, 191] width 75 height 19
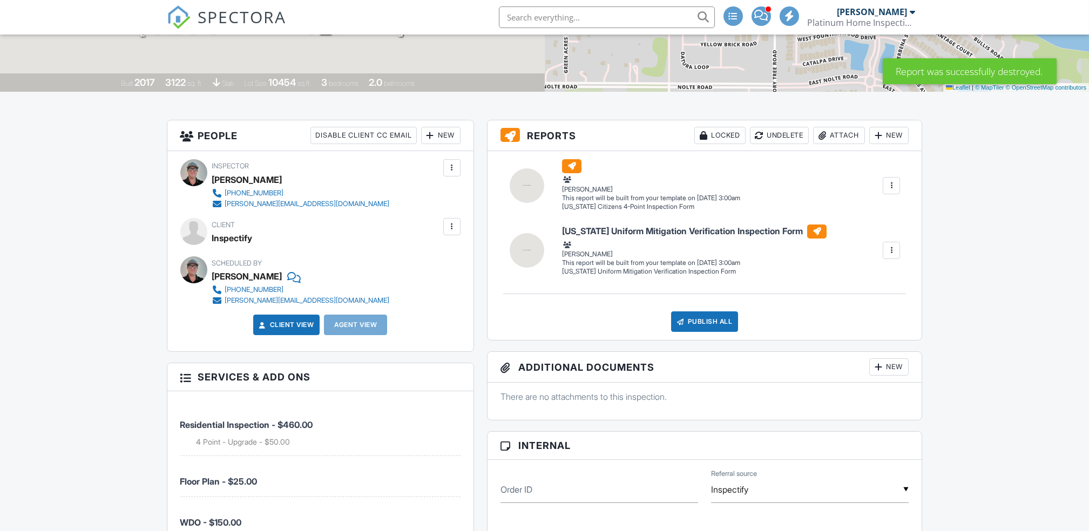
click at [890, 252] on div at bounding box center [891, 250] width 11 height 11
click at [832, 323] on div "Delete" at bounding box center [838, 326] width 23 height 12
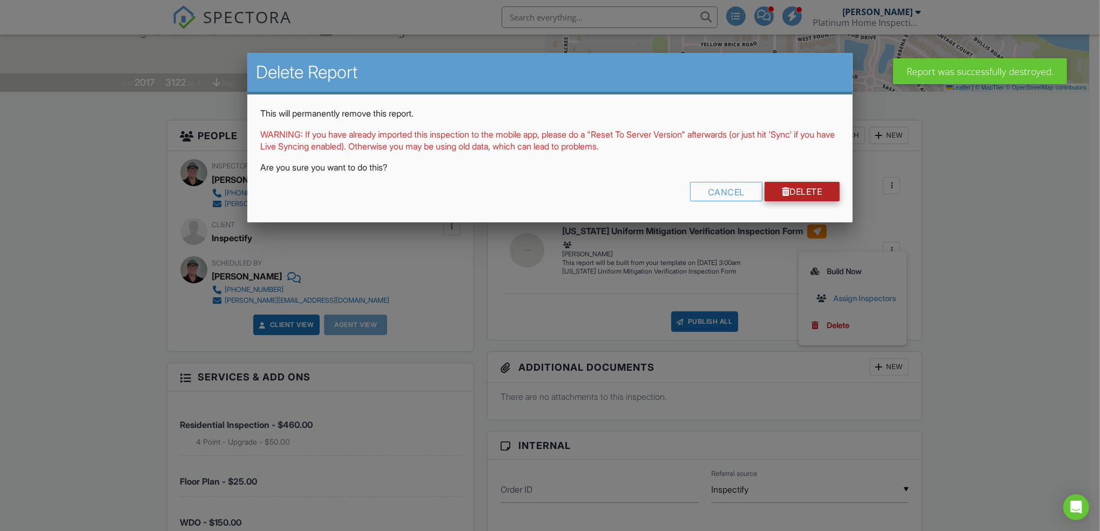
click at [800, 191] on link "Delete" at bounding box center [802, 191] width 75 height 19
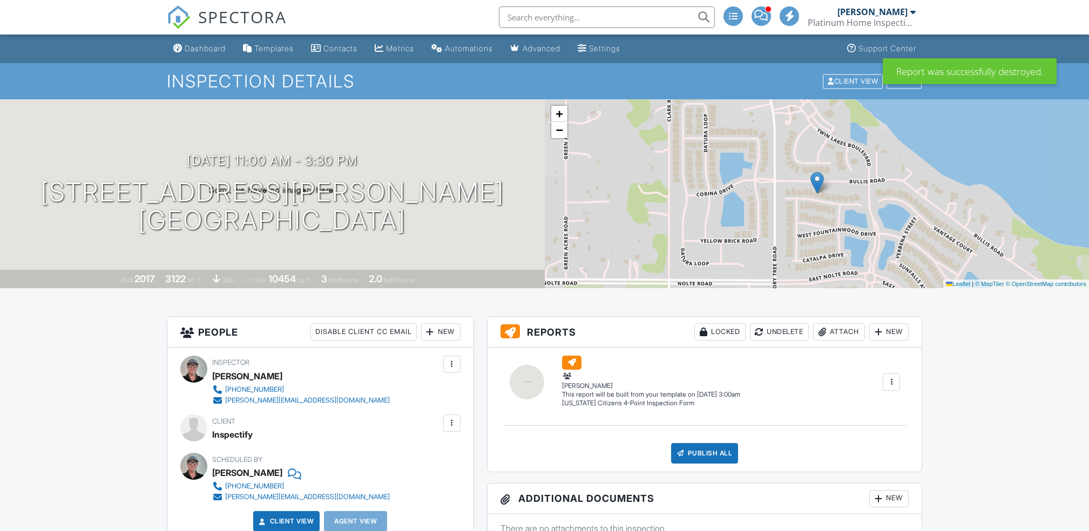
scroll to position [692, 0]
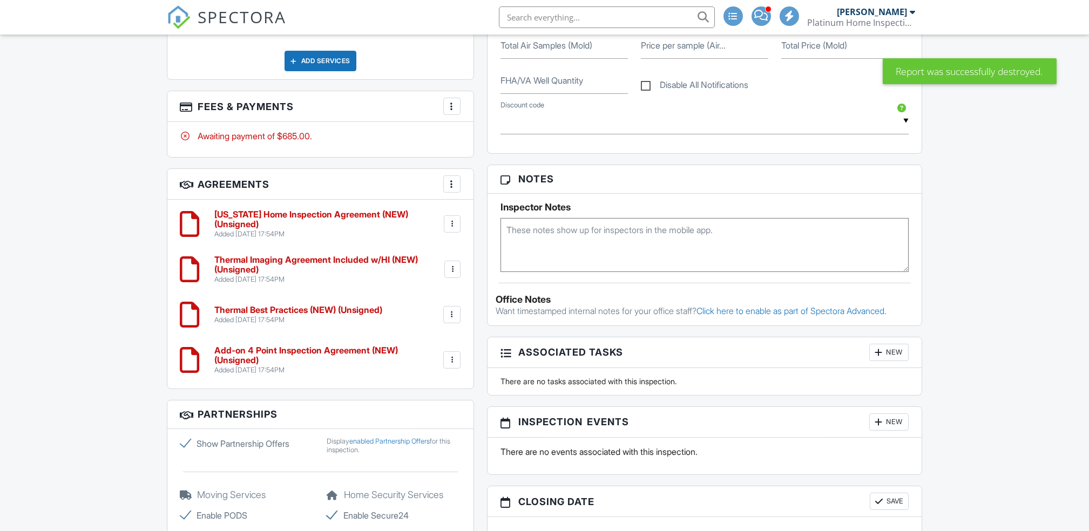
click at [543, 238] on textarea at bounding box center [705, 245] width 409 height 54
paste textarea "Phone: [PHONE_NUMBER]"
type textarea "Phone: [PHONE_NUMBER]"
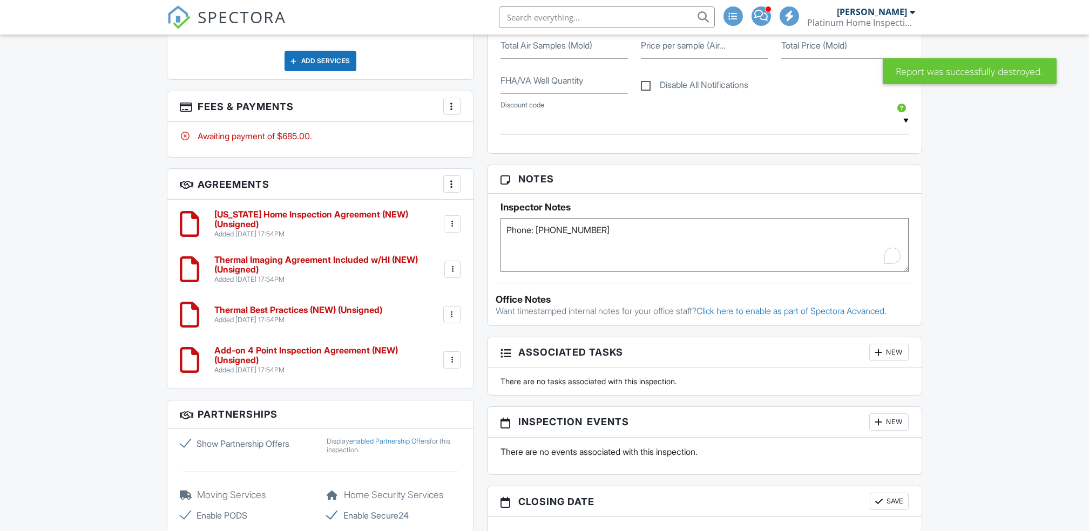
click at [965, 234] on div "Dashboard Templates Contacts Metrics Automations Advanced Settings Support Cent…" at bounding box center [544, 146] width 1089 height 1606
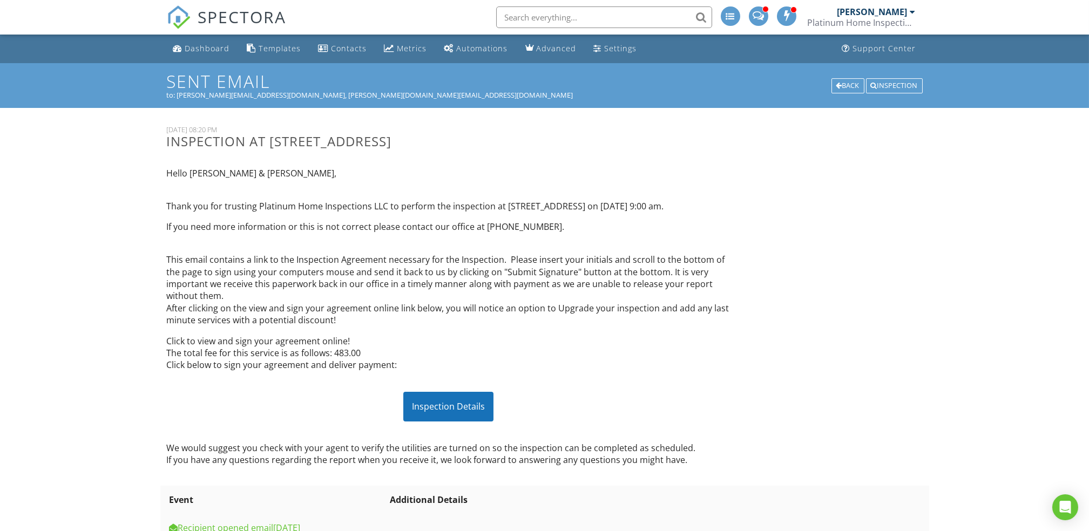
click at [208, 46] on div "Dashboard" at bounding box center [207, 48] width 45 height 10
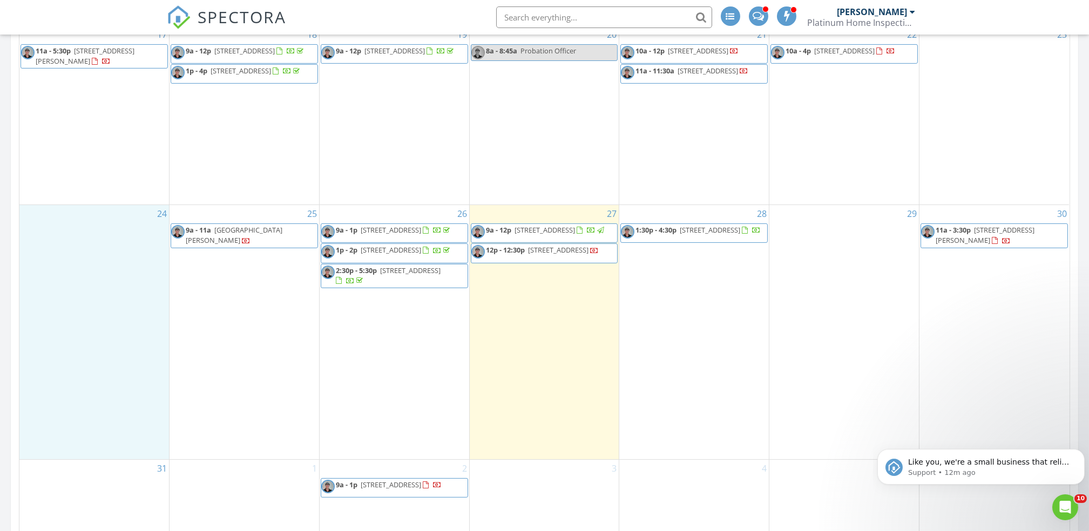
click at [109, 267] on div "24" at bounding box center [94, 332] width 150 height 254
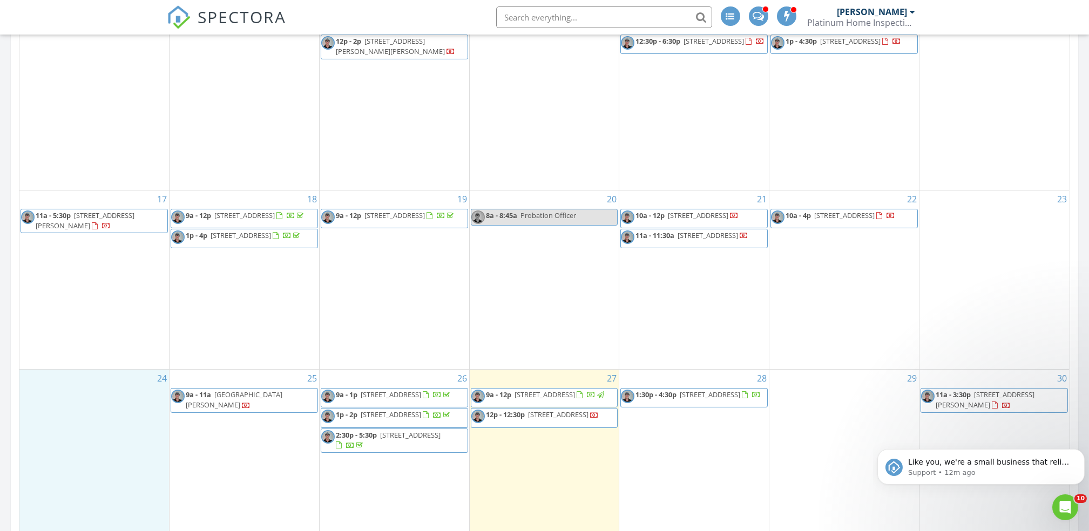
scroll to position [1000, 0]
